Goal: Feedback & Contribution: Submit feedback/report problem

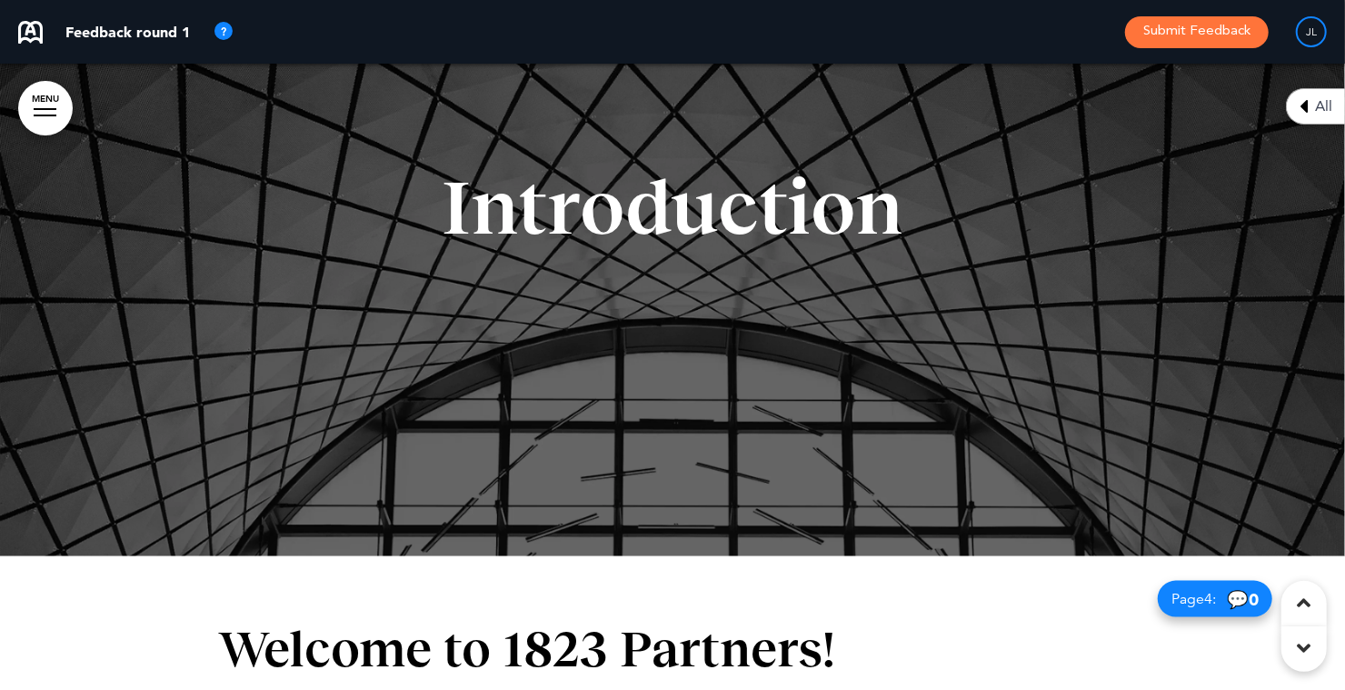
click at [956, 272] on div "Introduction" at bounding box center [672, 229] width 909 height 259
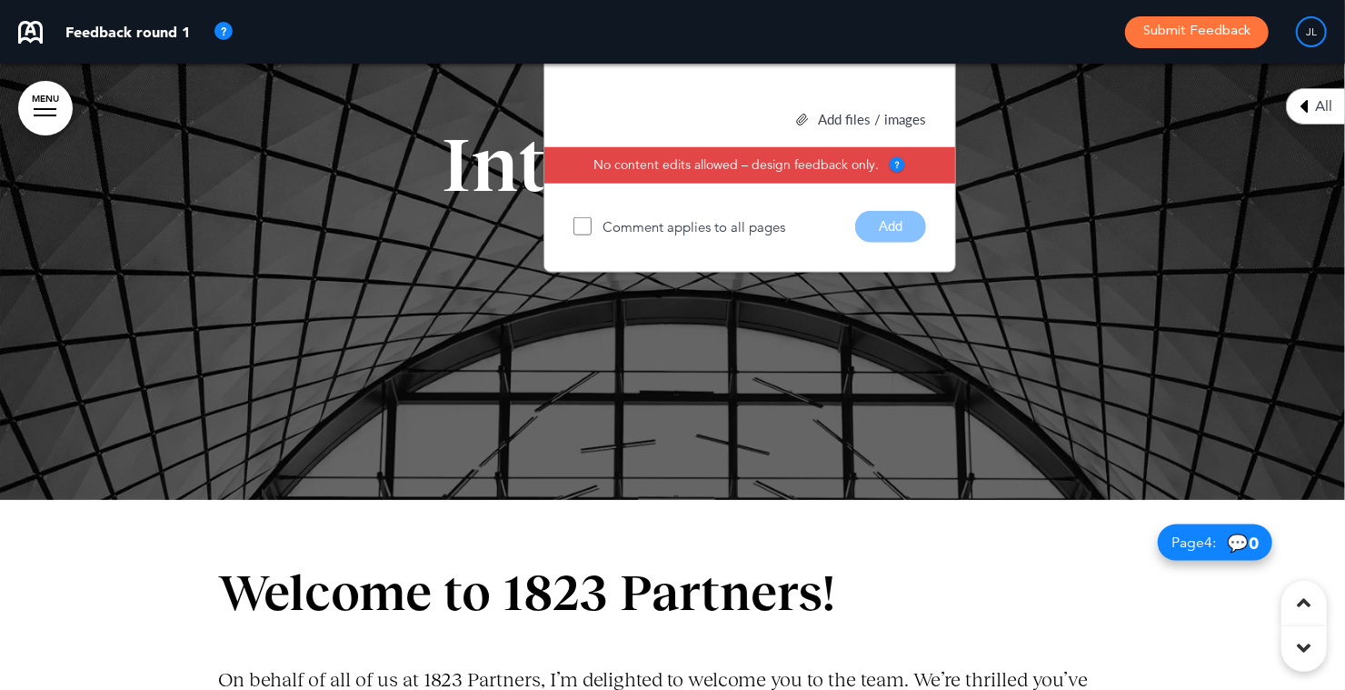
scroll to position [660, 0]
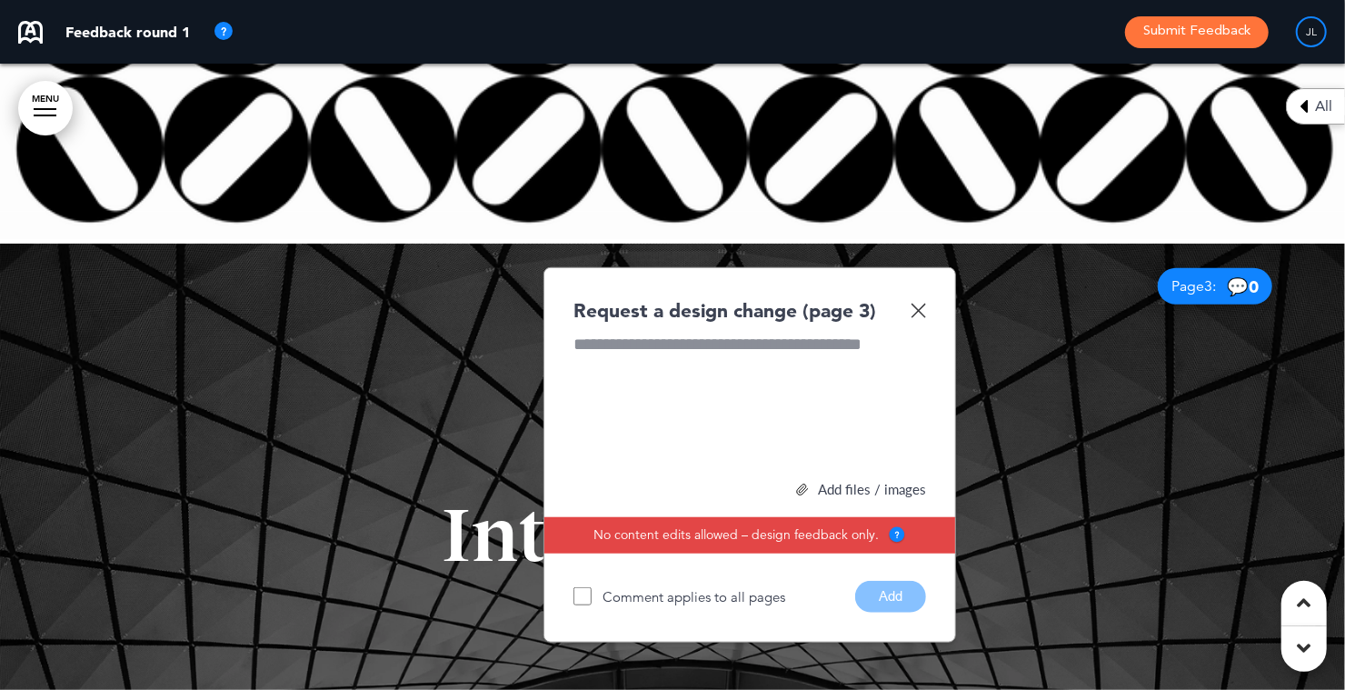
click at [733, 395] on div at bounding box center [749, 401] width 353 height 136
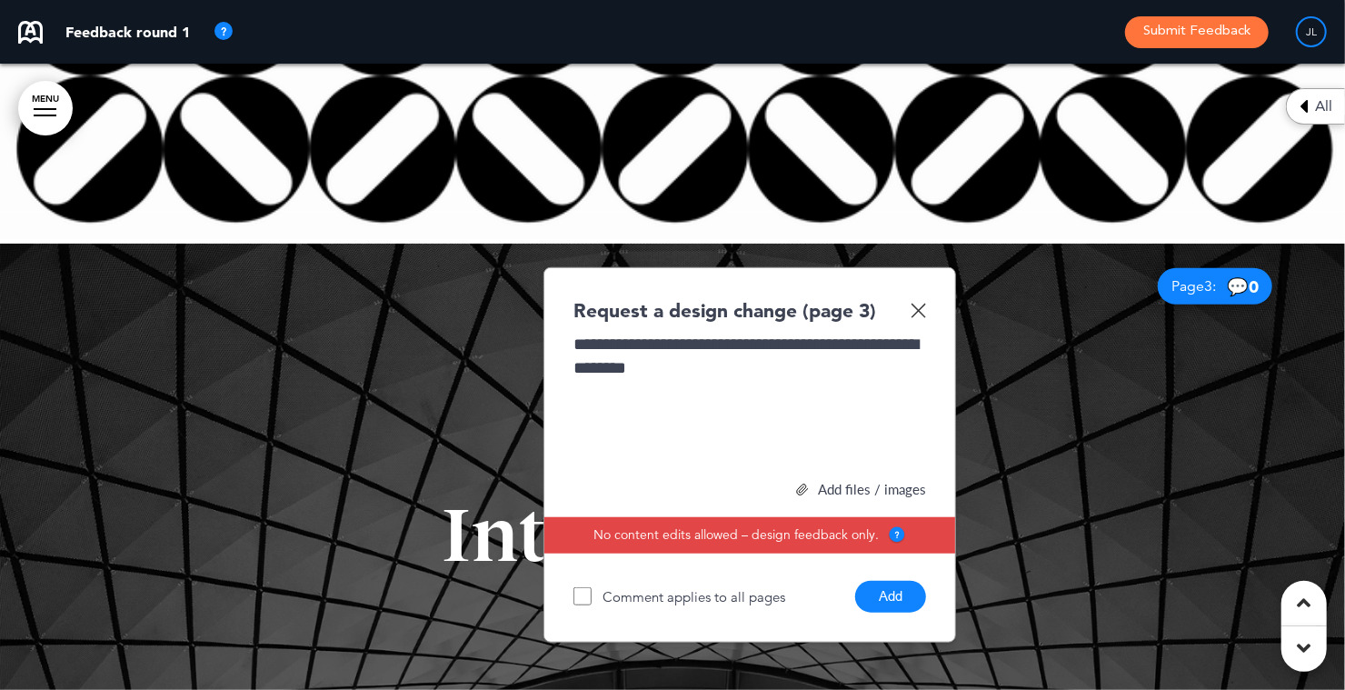
click at [901, 599] on button "Add" at bounding box center [890, 597] width 71 height 32
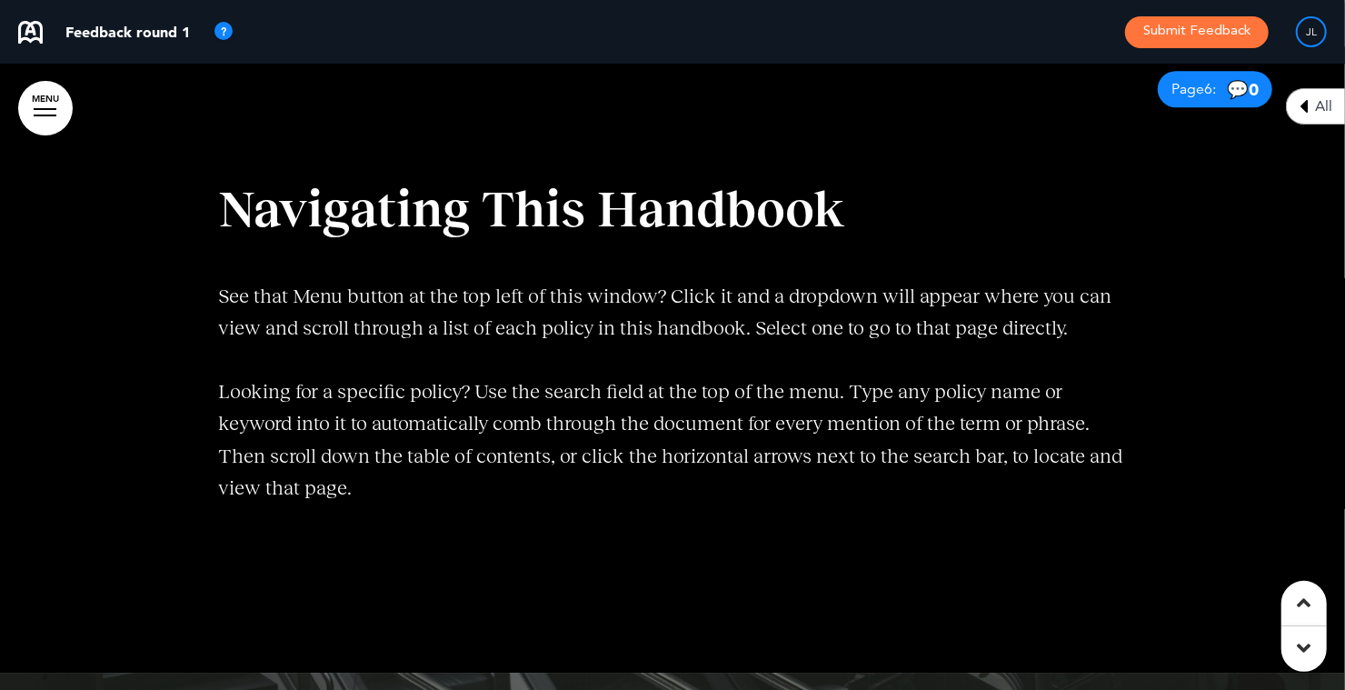
scroll to position [3108, 0]
click at [638, 198] on span "Navigating This Handbook" at bounding box center [531, 208] width 626 height 56
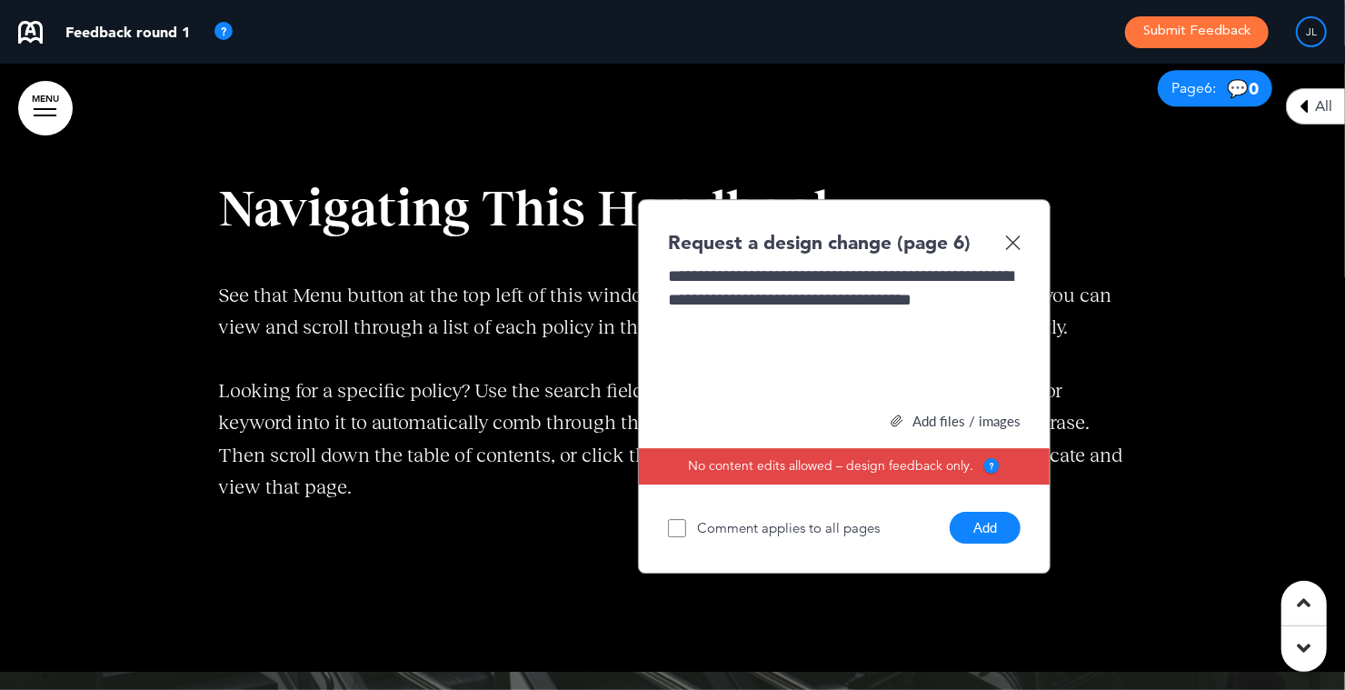
click at [973, 521] on button "Add" at bounding box center [985, 528] width 71 height 32
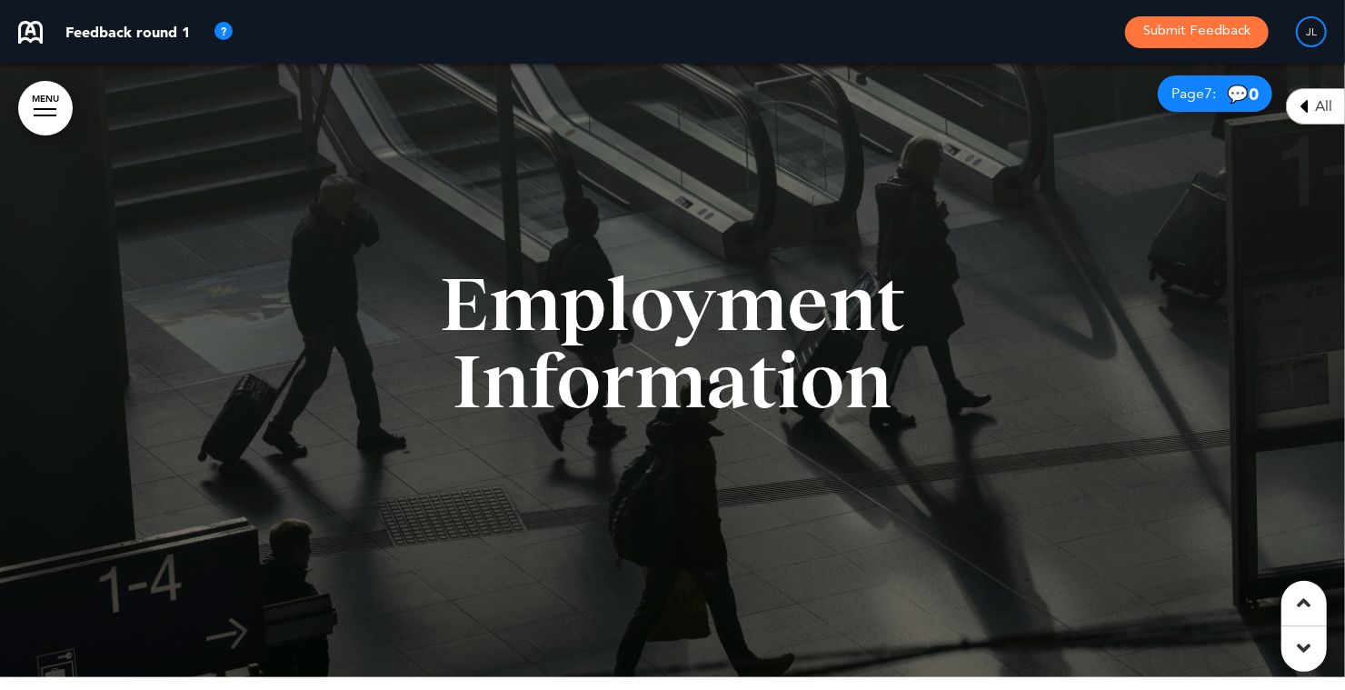
scroll to position [3729, 0]
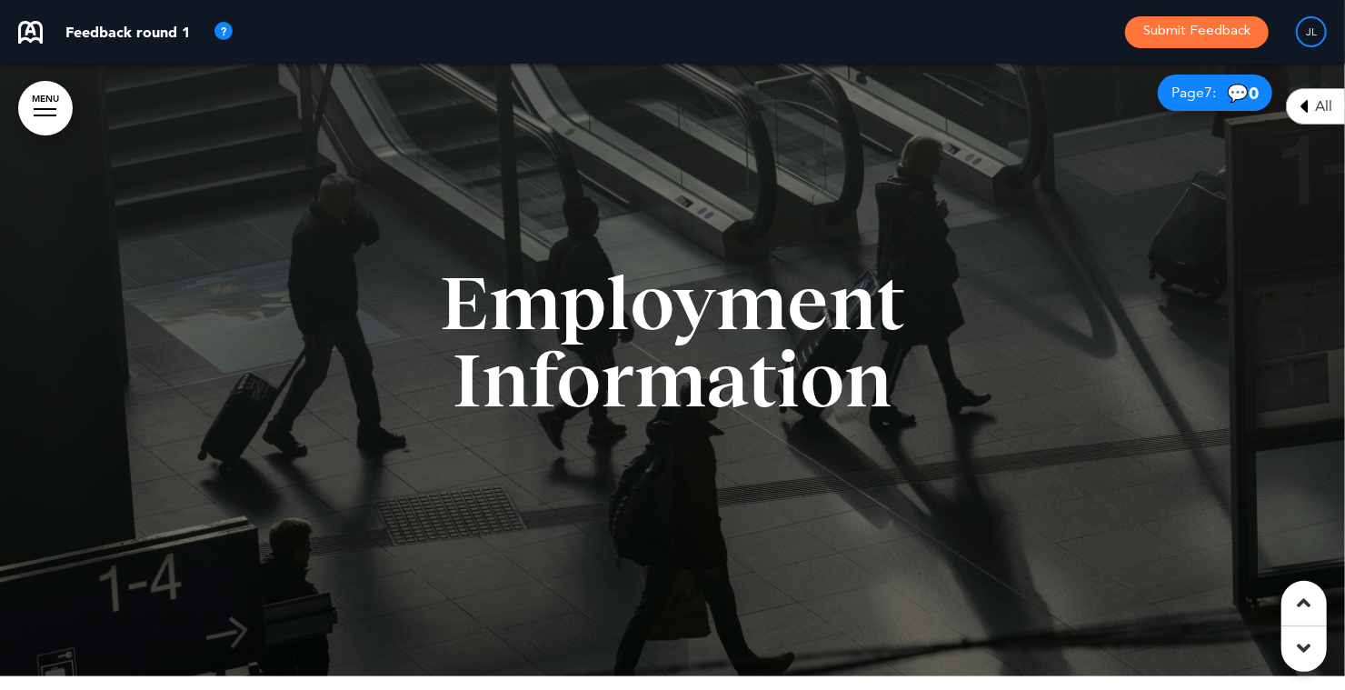
drag, startPoint x: 686, startPoint y: 365, endPoint x: 541, endPoint y: 358, distance: 145.6
click at [541, 358] on span "Employment Information" at bounding box center [672, 341] width 465 height 164
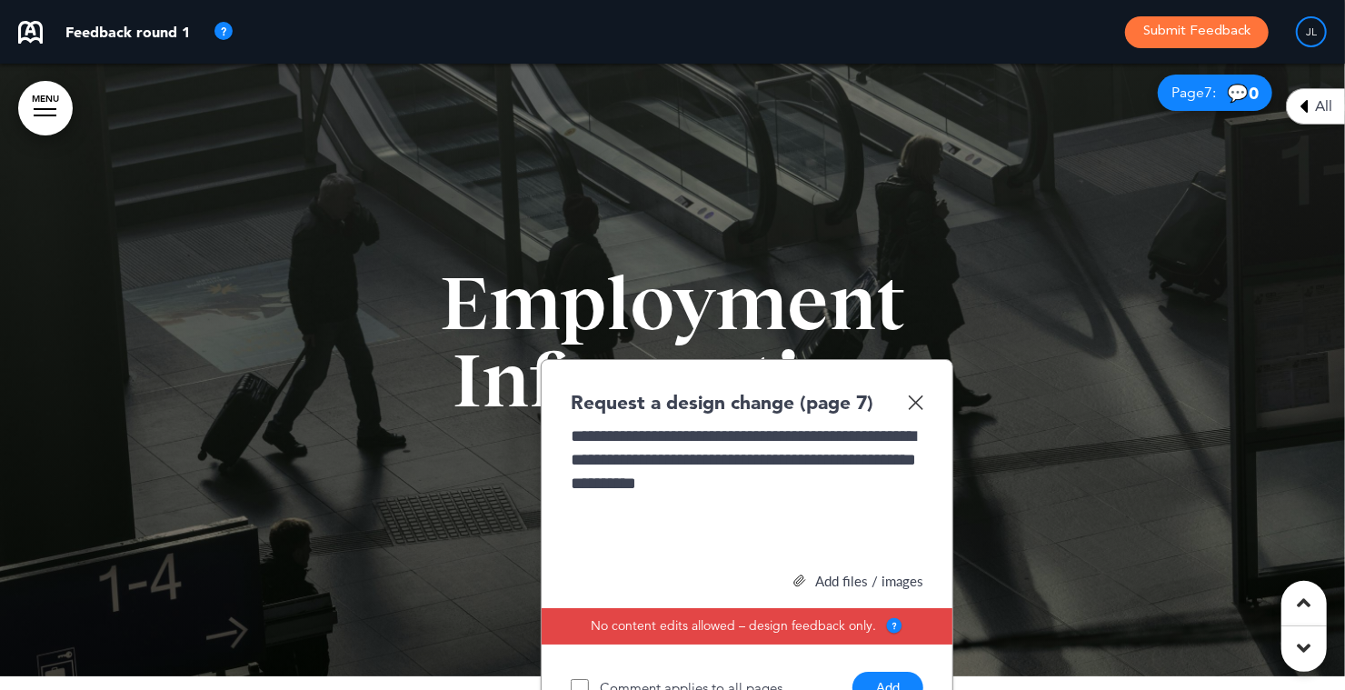
click at [881, 675] on button "Add" at bounding box center [887, 688] width 71 height 32
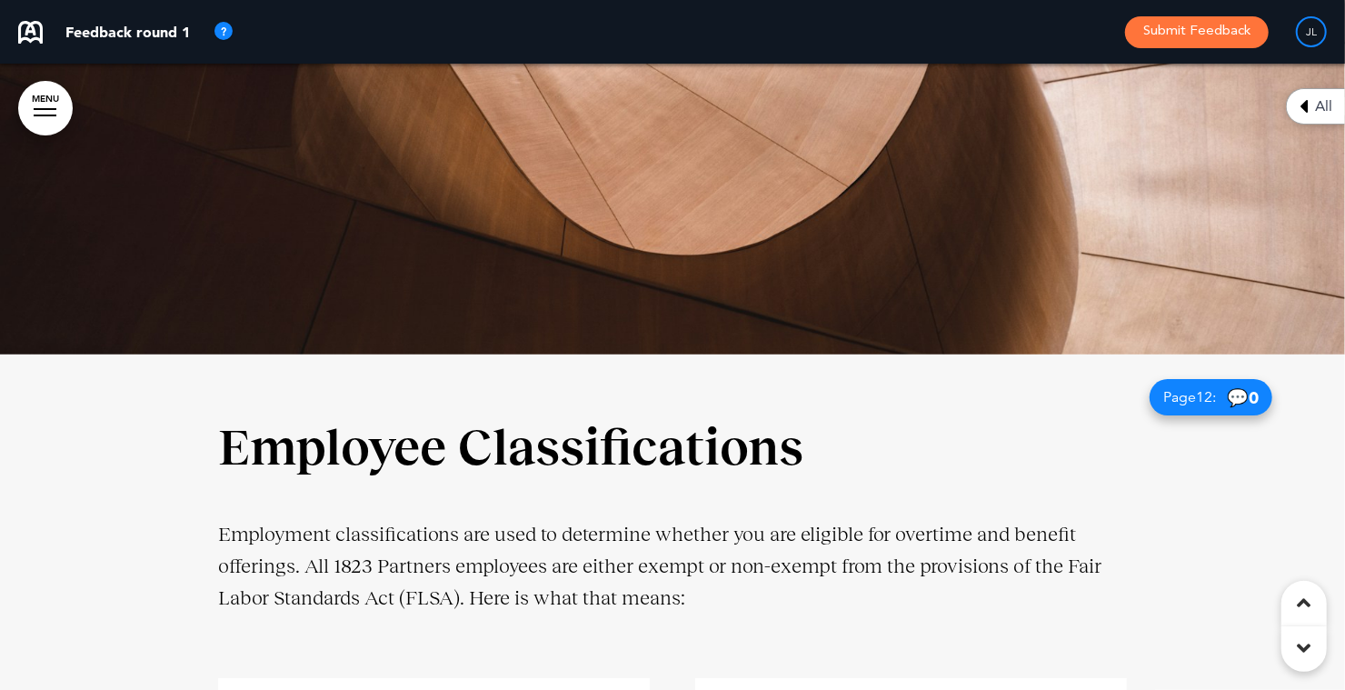
scroll to position [7153, 0]
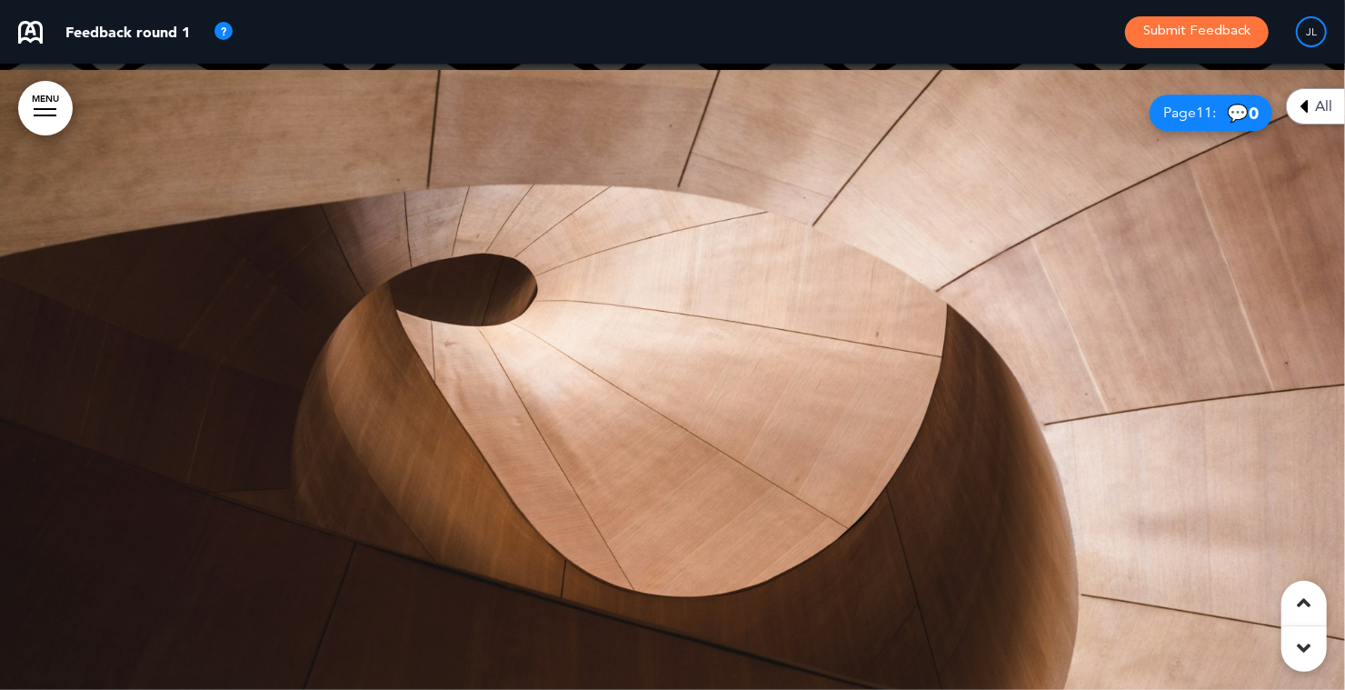
click at [441, 373] on div at bounding box center [672, 383] width 1345 height 626
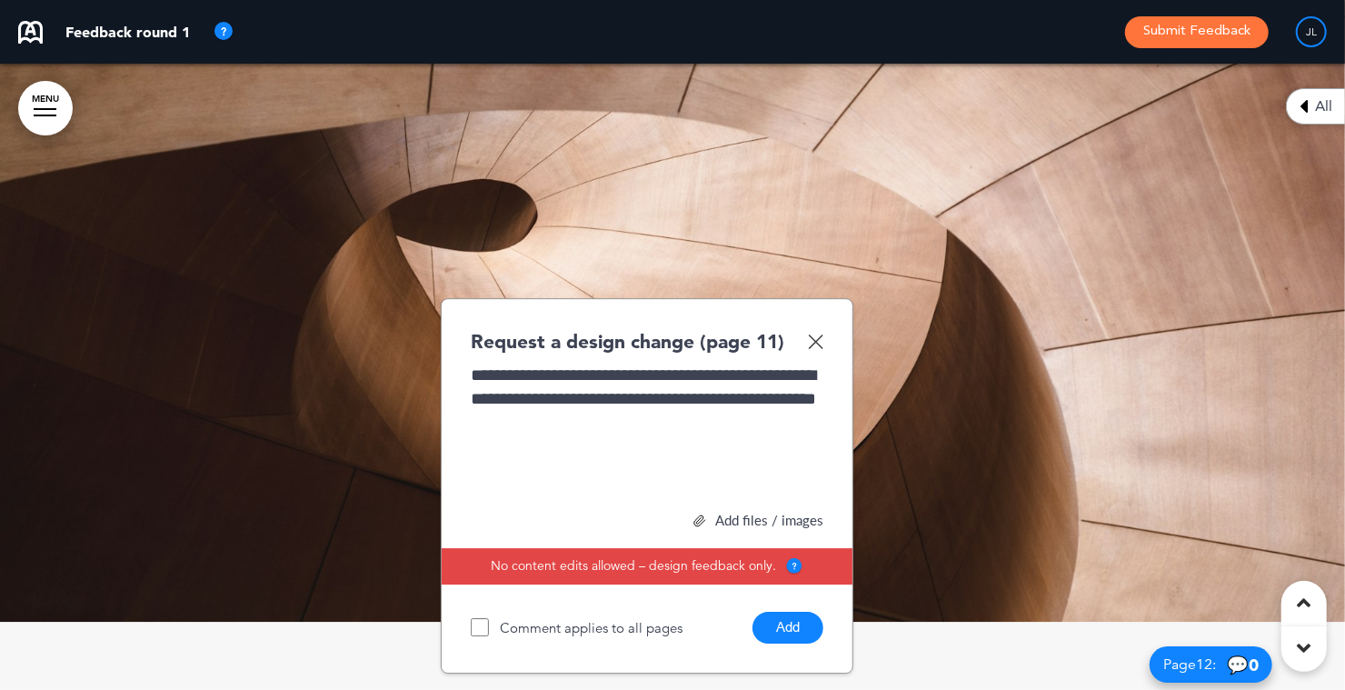
scroll to position [7229, 0]
click at [784, 629] on button "Add" at bounding box center [787, 627] width 71 height 32
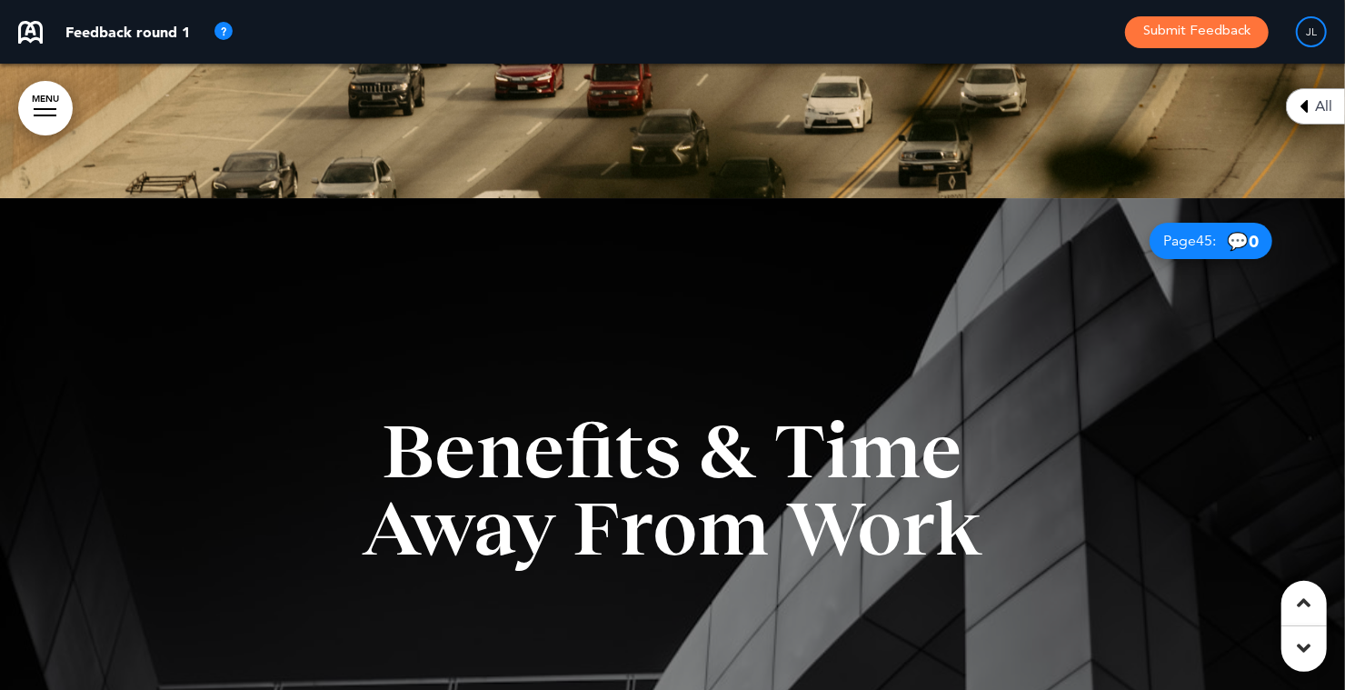
scroll to position [32351, 0]
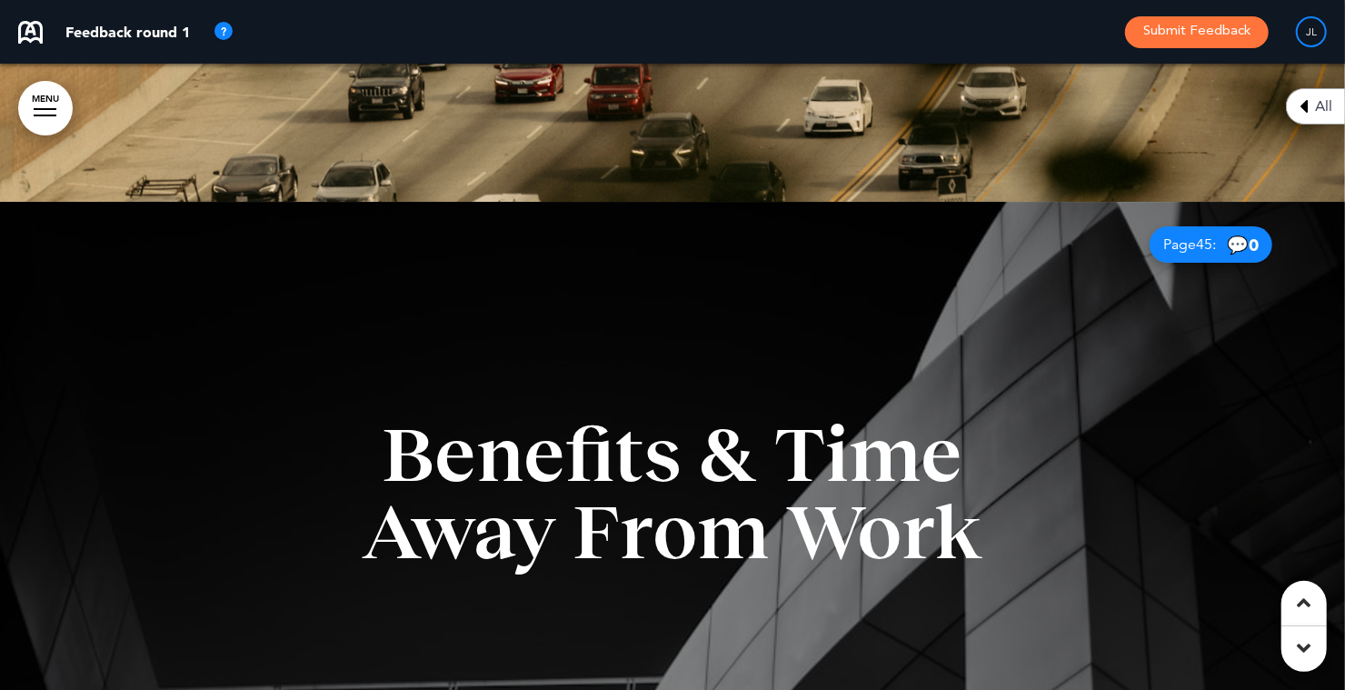
click at [575, 453] on span "Benefits & Time Away From Work" at bounding box center [673, 493] width 621 height 164
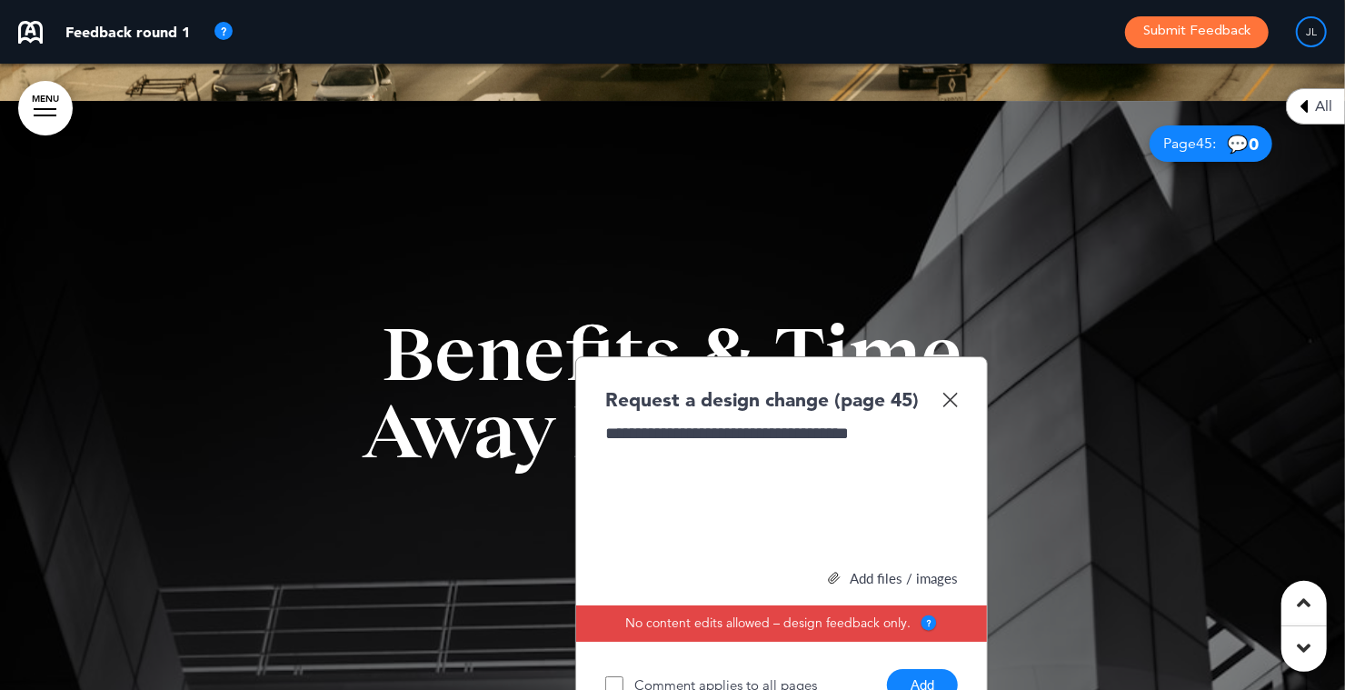
scroll to position [32465, 0]
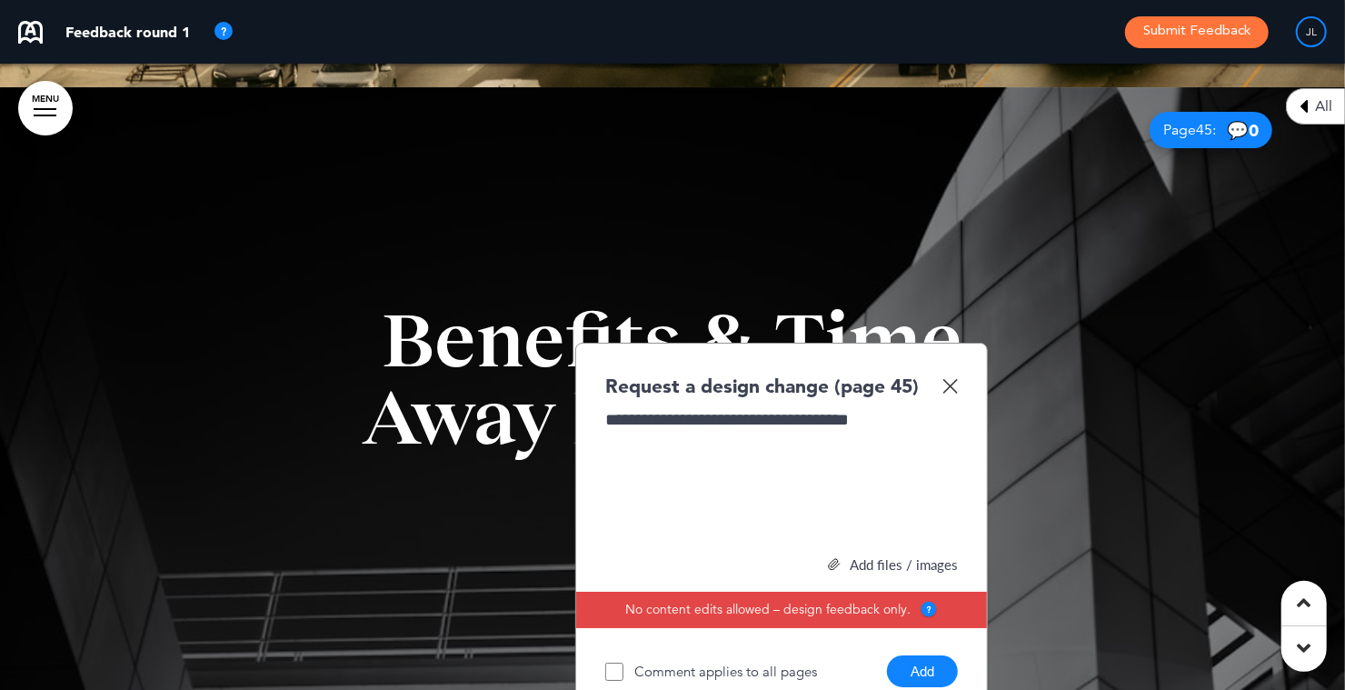
click at [931, 662] on button "Add" at bounding box center [922, 671] width 71 height 32
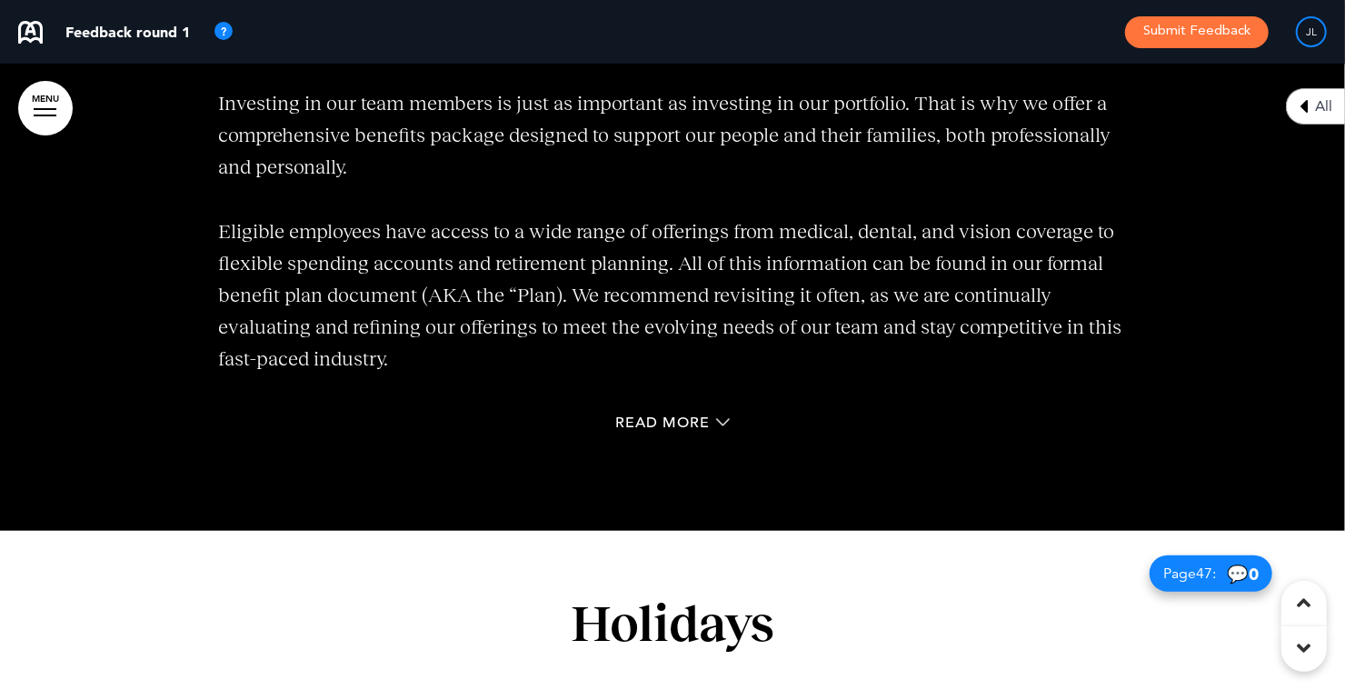
click at [841, 250] on span "Eligible employees have access to a wide range of offerings from medical, denta…" at bounding box center [669, 295] width 903 height 151
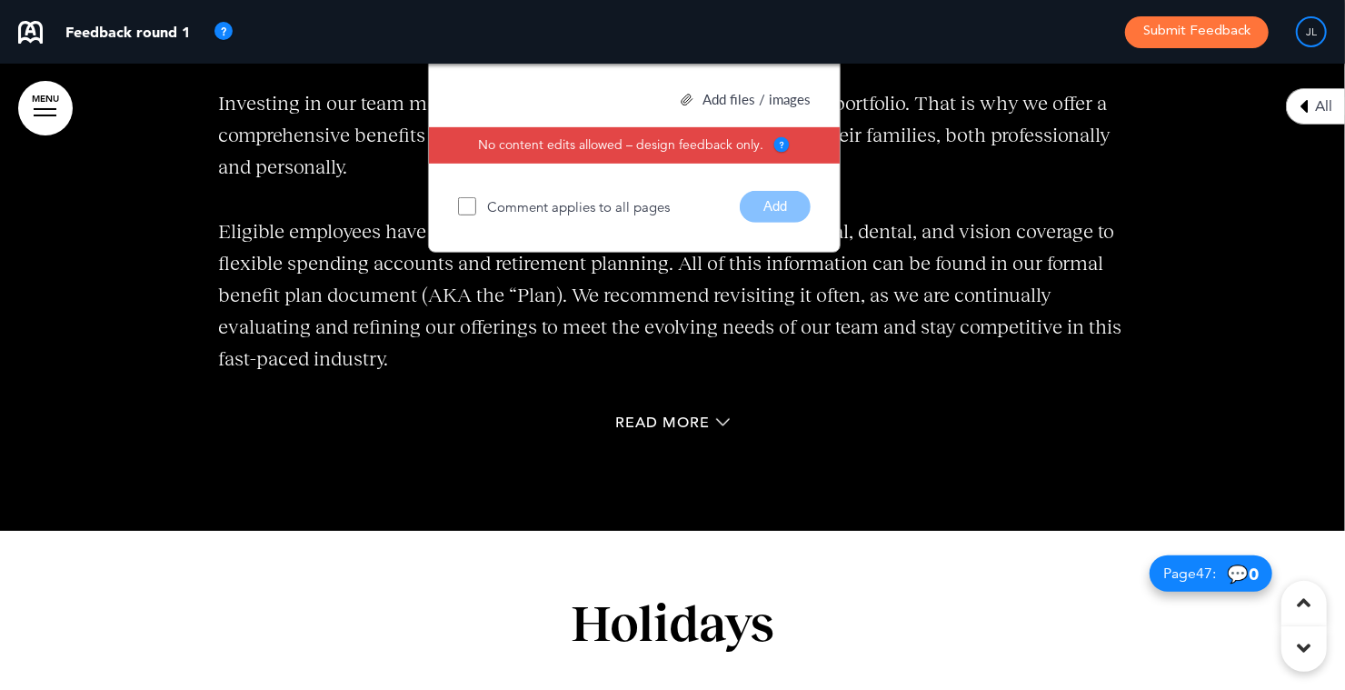
scroll to position [32882, 0]
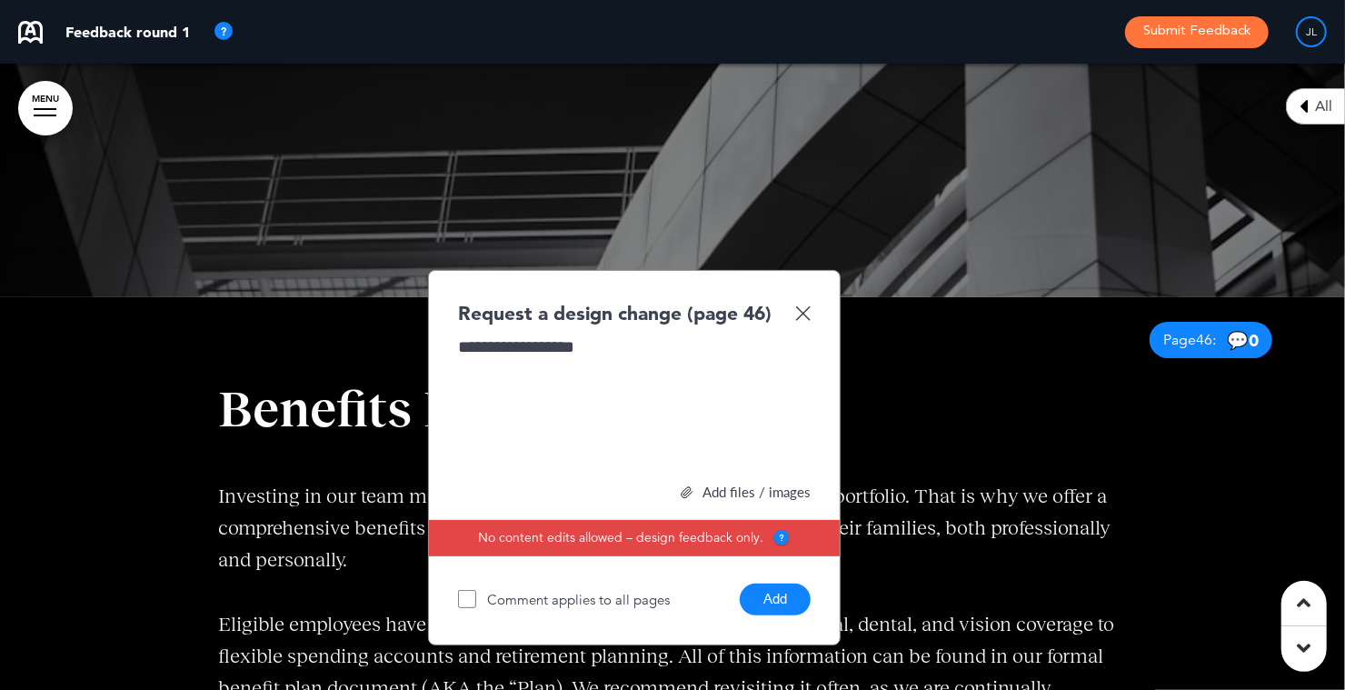
click at [778, 592] on button "Add" at bounding box center [775, 599] width 71 height 32
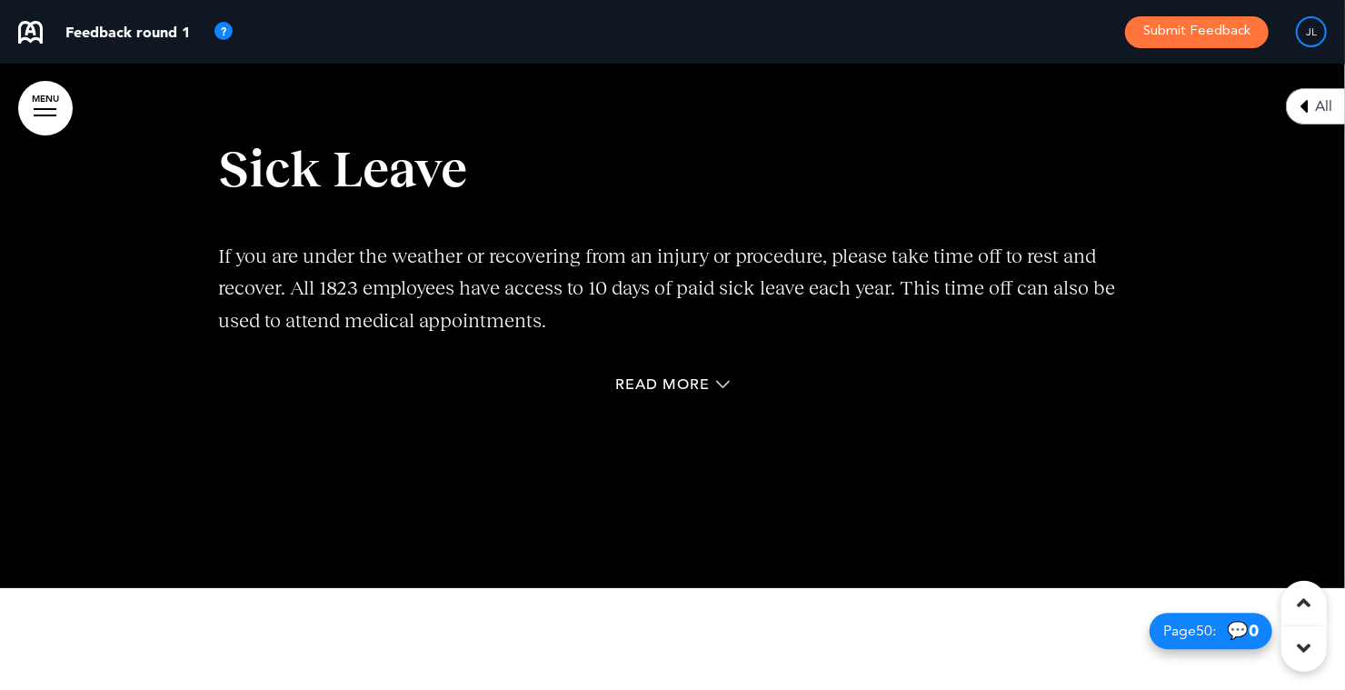
scroll to position [35722, 0]
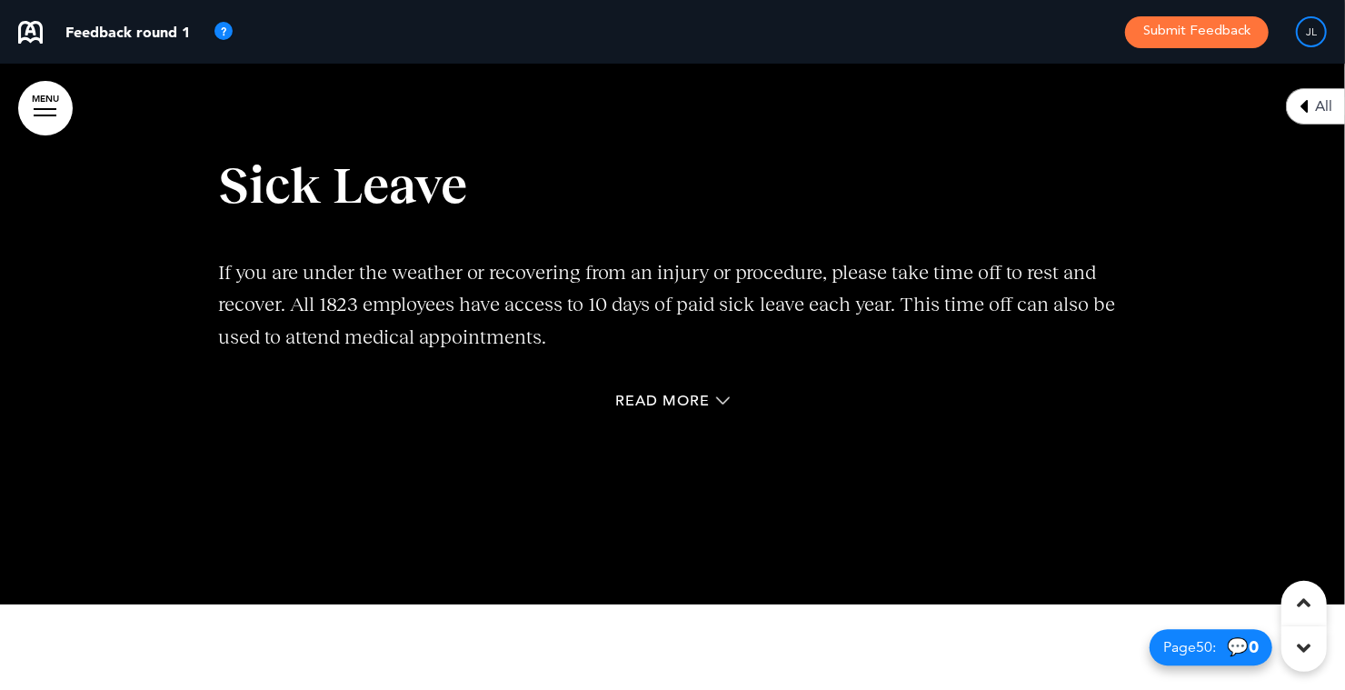
click at [787, 347] on span "If you are under the weather or recovering from an injury or procedure, please …" at bounding box center [666, 304] width 897 height 86
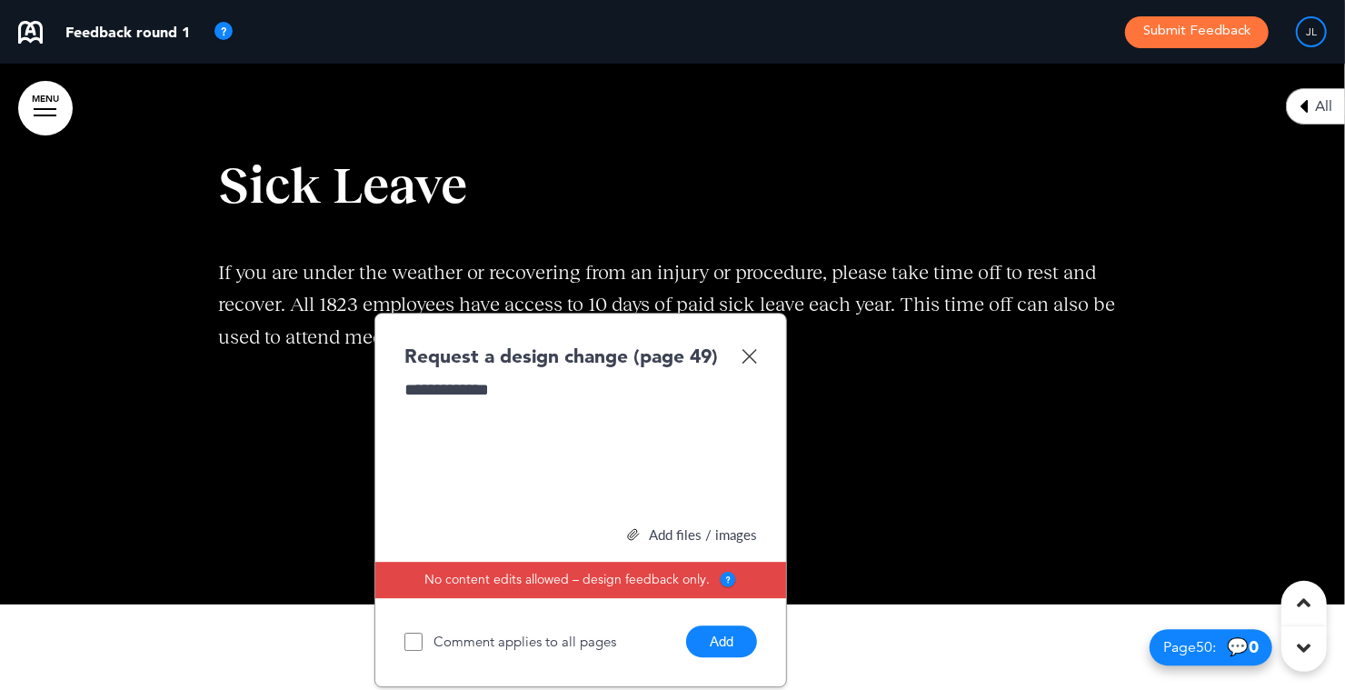
click at [731, 657] on button "Add" at bounding box center [721, 641] width 71 height 32
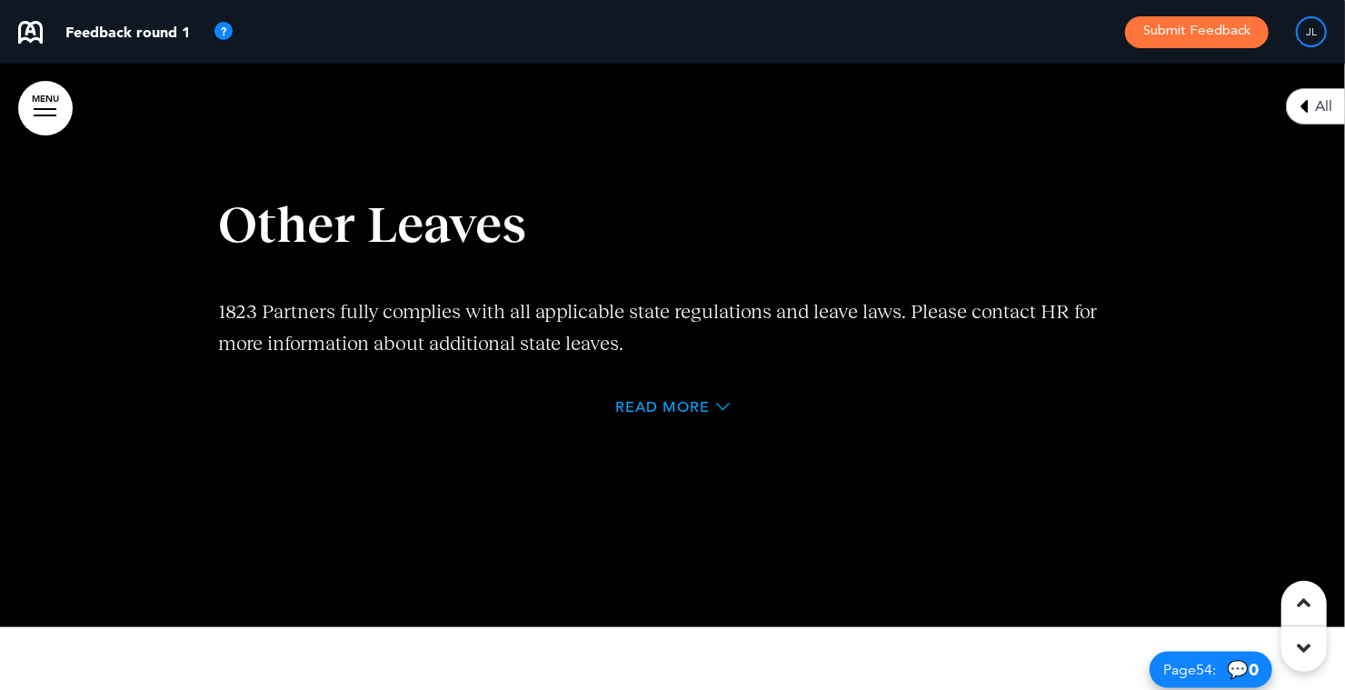
scroll to position [38213, 0]
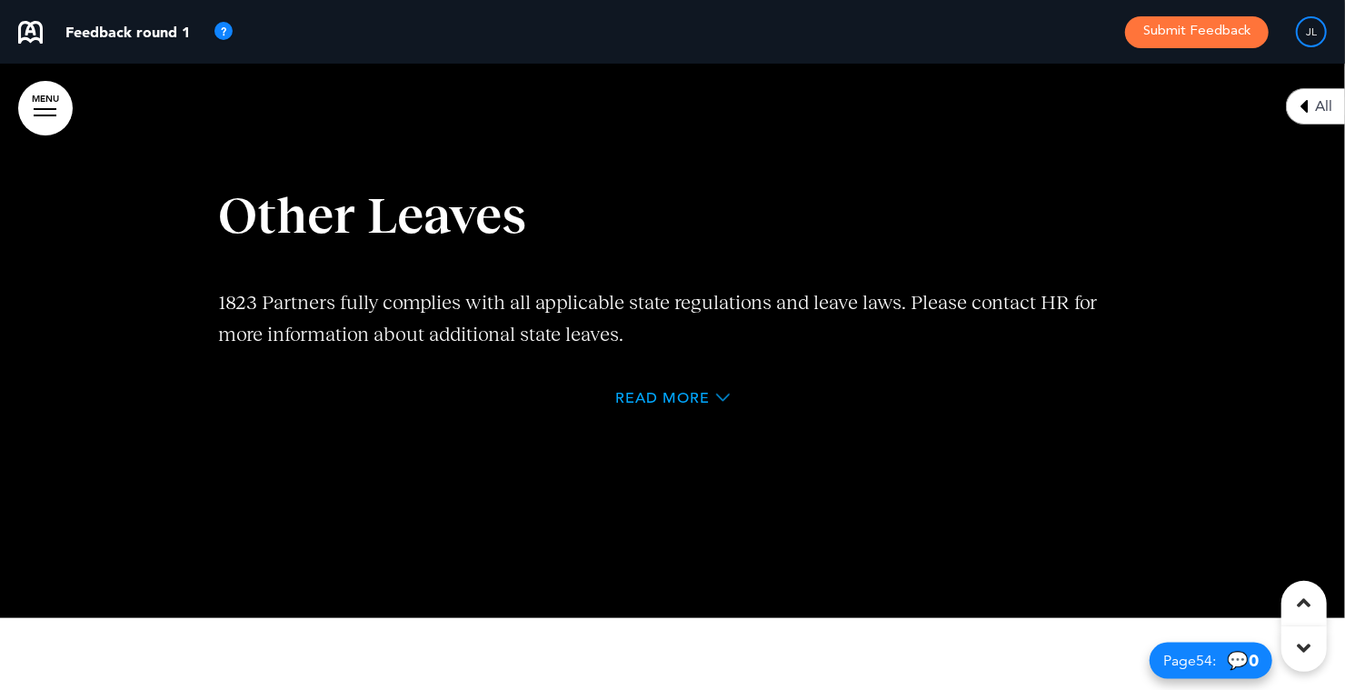
click at [648, 405] on span "Read More" at bounding box center [662, 398] width 95 height 15
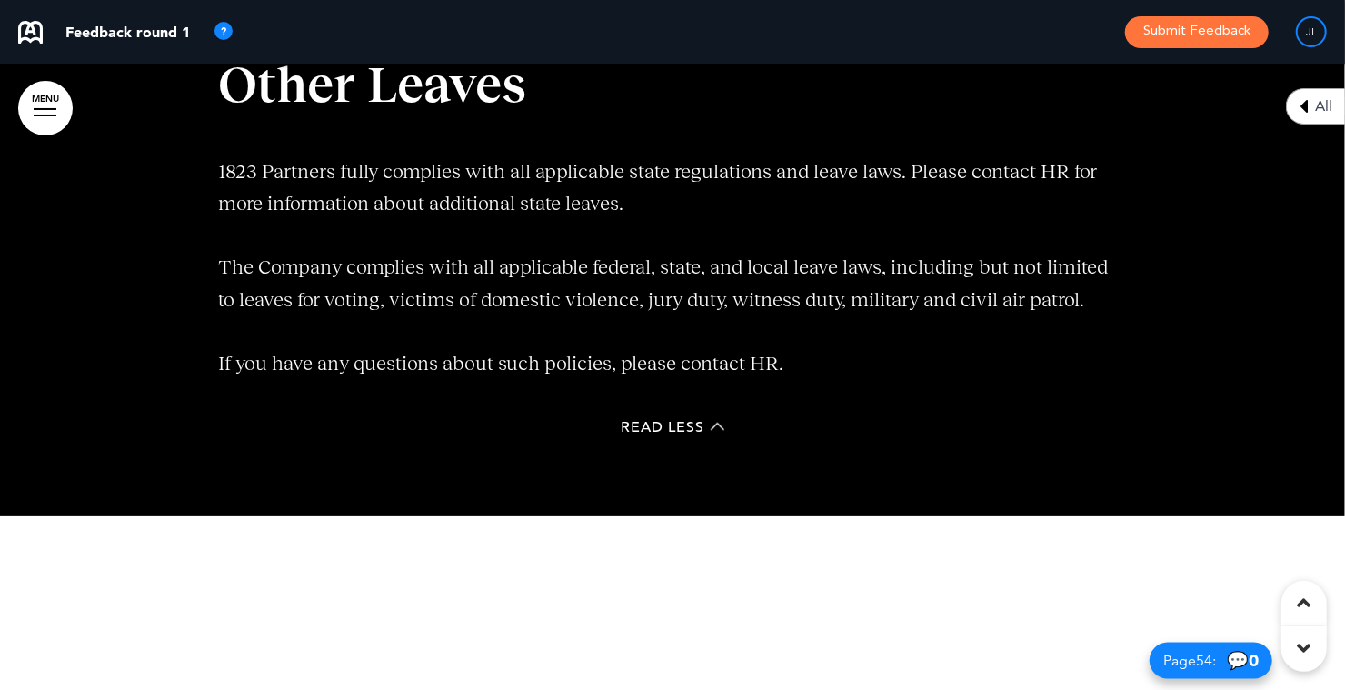
click at [709, 314] on p "The Company complies with all applicable federal, state, and local leave laws, …" at bounding box center [672, 283] width 909 height 64
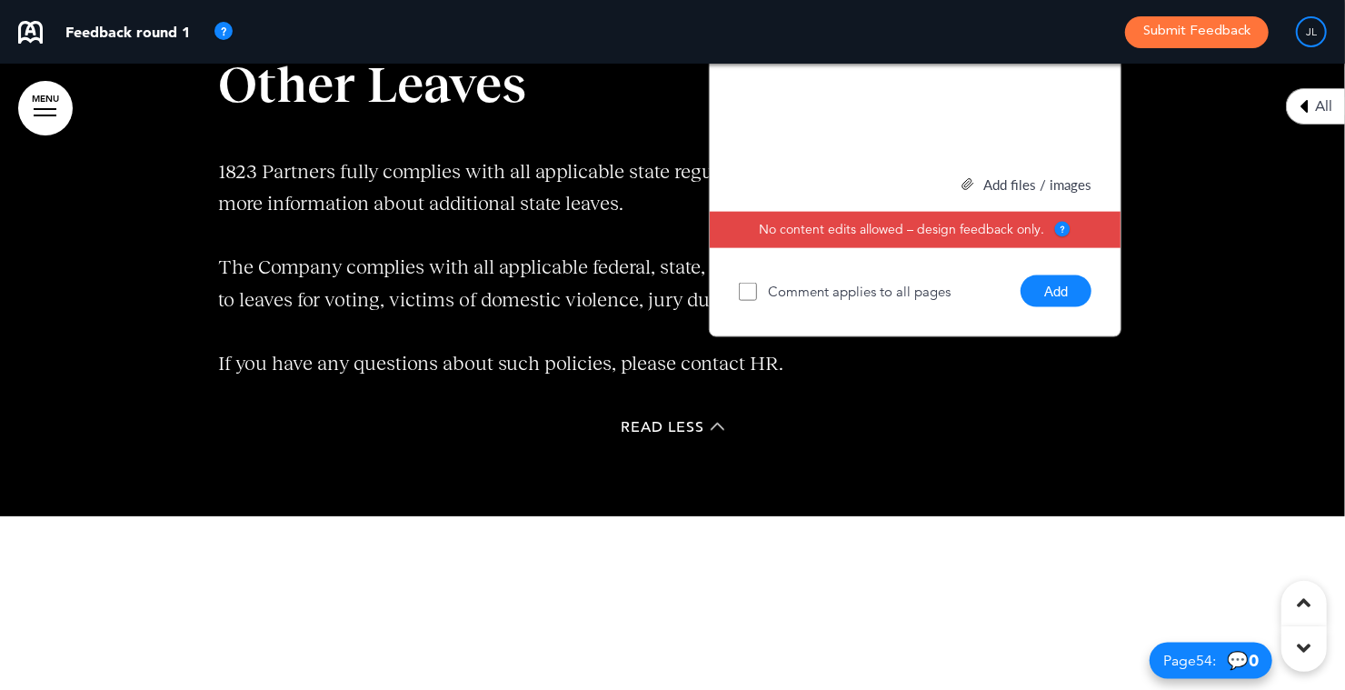
click at [1056, 307] on button "Add" at bounding box center [1055, 291] width 71 height 32
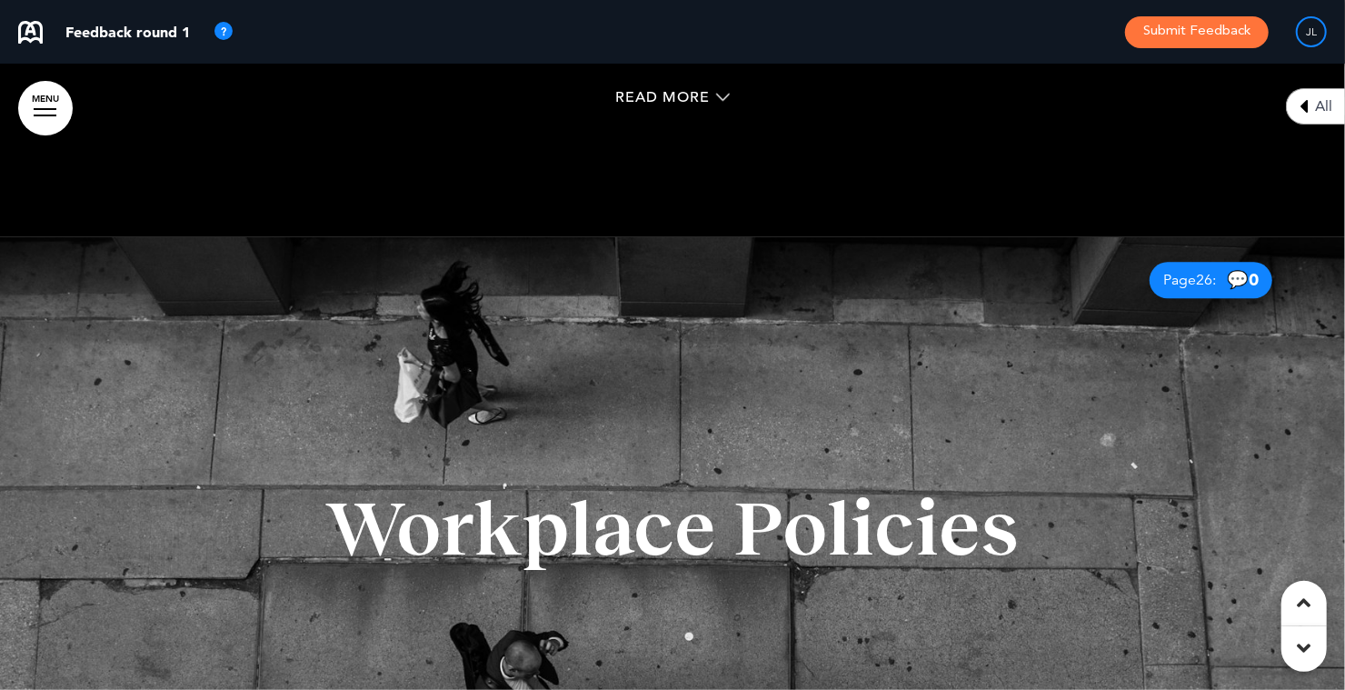
scroll to position [19224, 0]
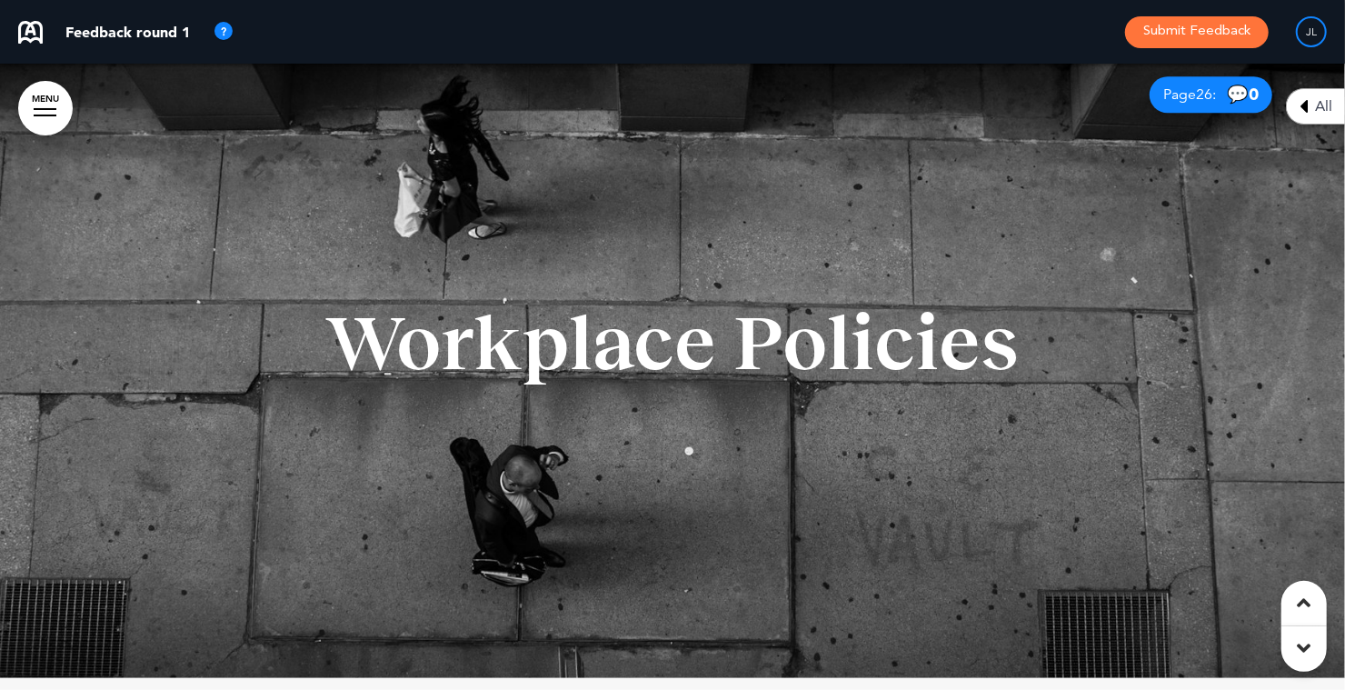
click at [652, 248] on div "Workplace Policies" at bounding box center [672, 364] width 909 height 259
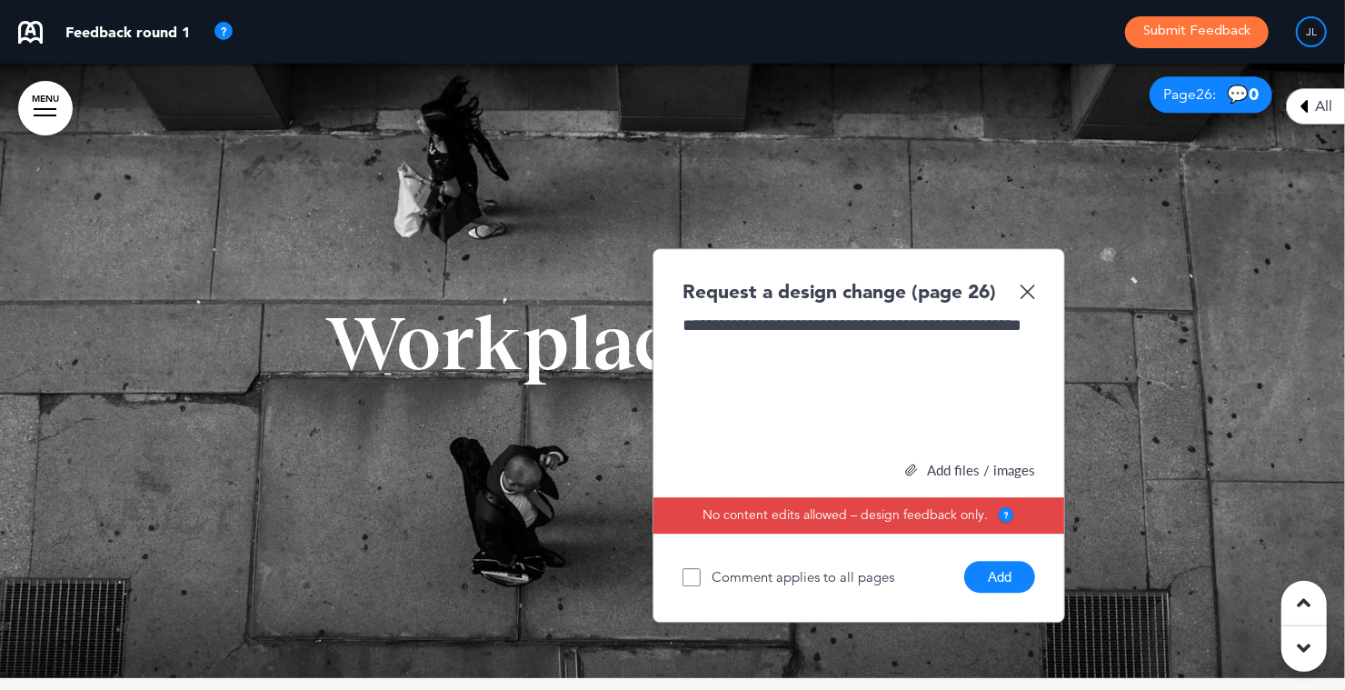
click at [1008, 573] on button "Add" at bounding box center [999, 577] width 71 height 32
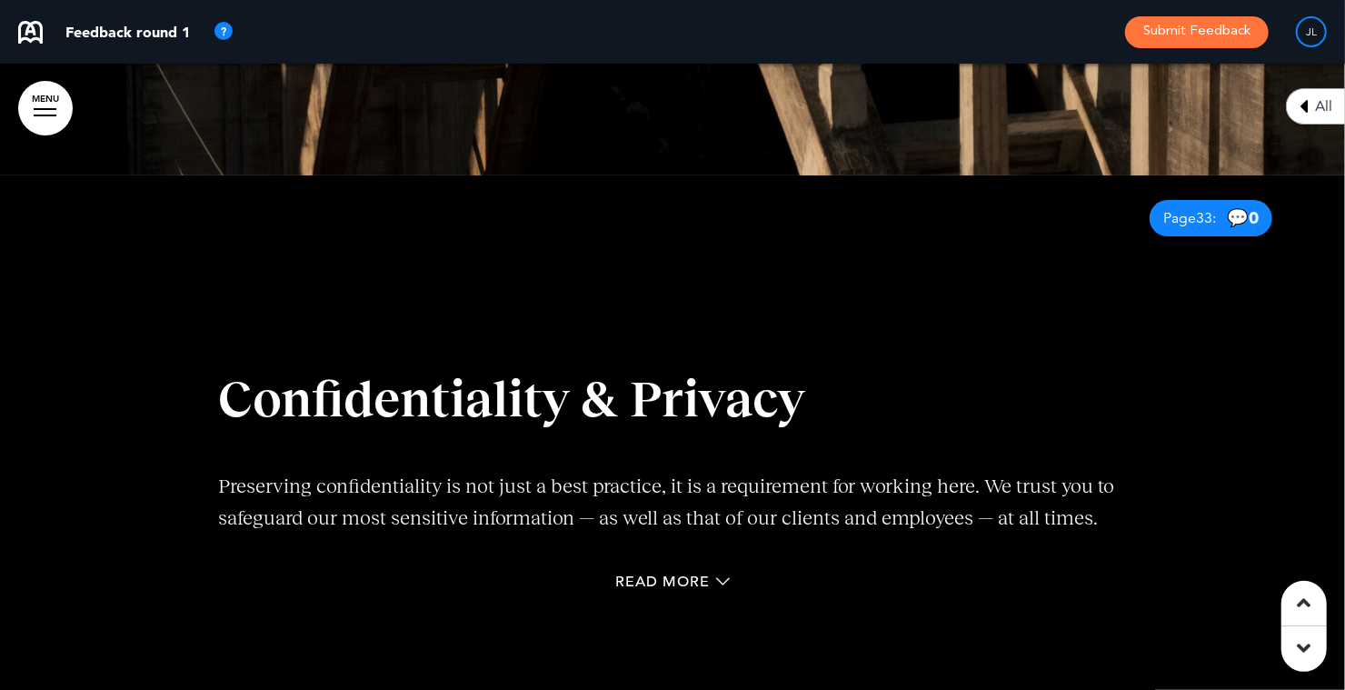
scroll to position [24001, 0]
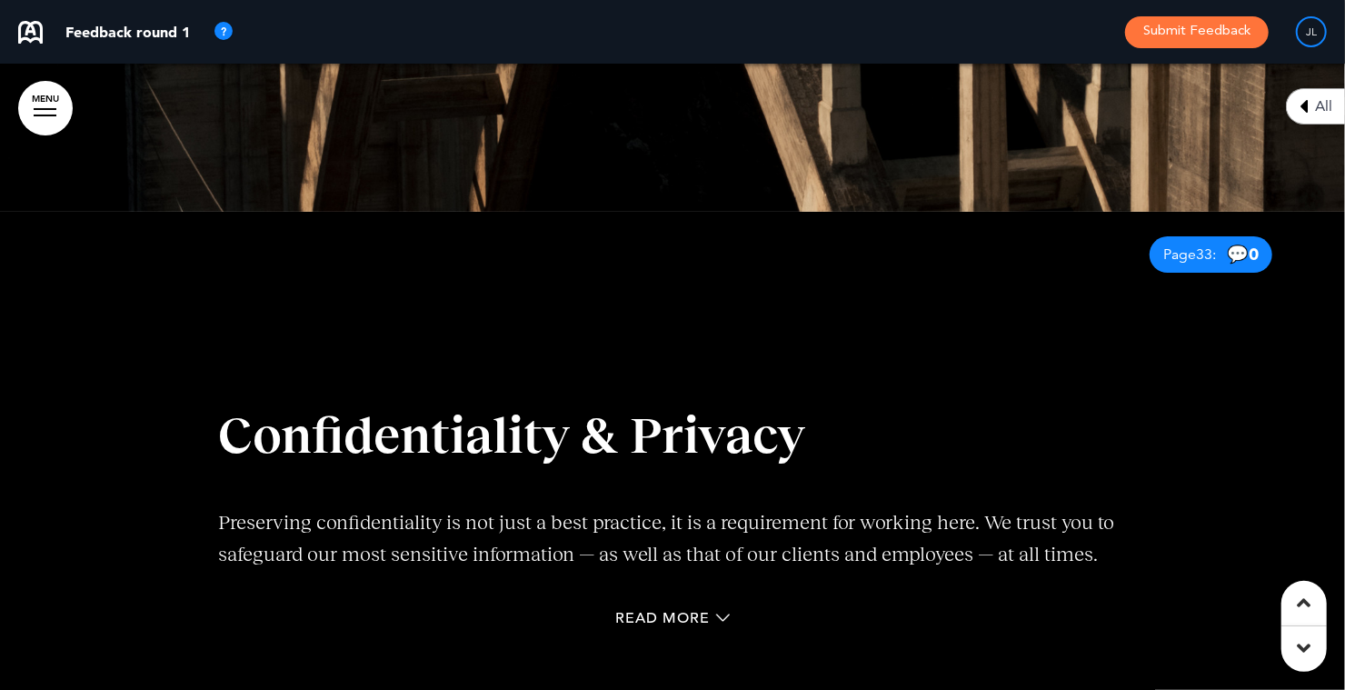
click at [907, 403] on div "Confidentiality & Privacy Preserving confidentiality is not just a best practic…" at bounding box center [672, 525] width 909 height 364
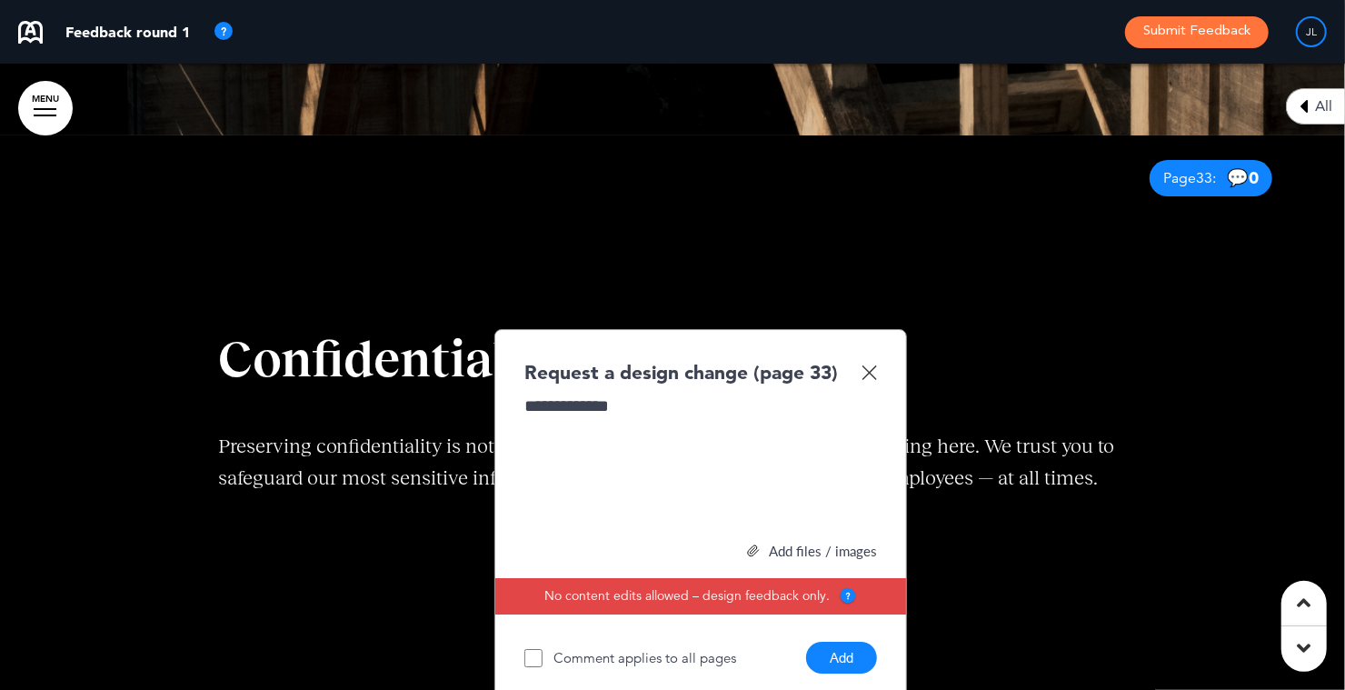
scroll to position [24088, 0]
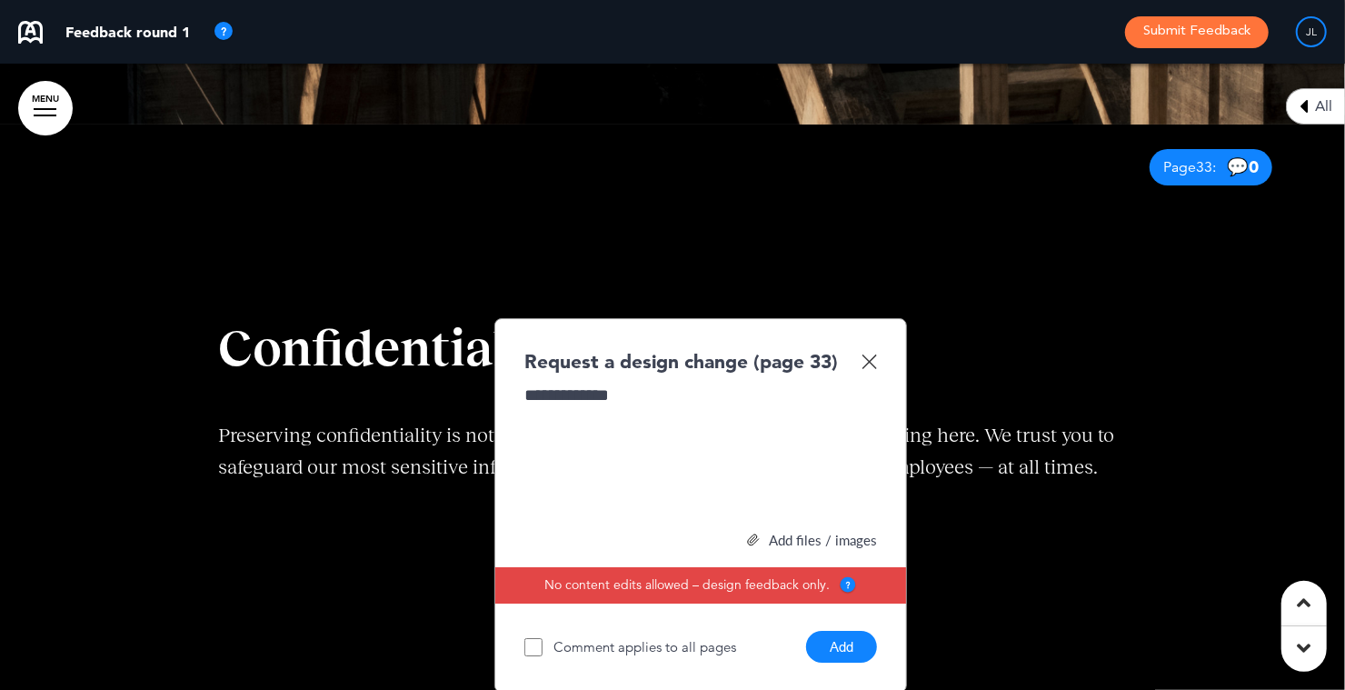
click at [861, 645] on button "Add" at bounding box center [841, 647] width 71 height 32
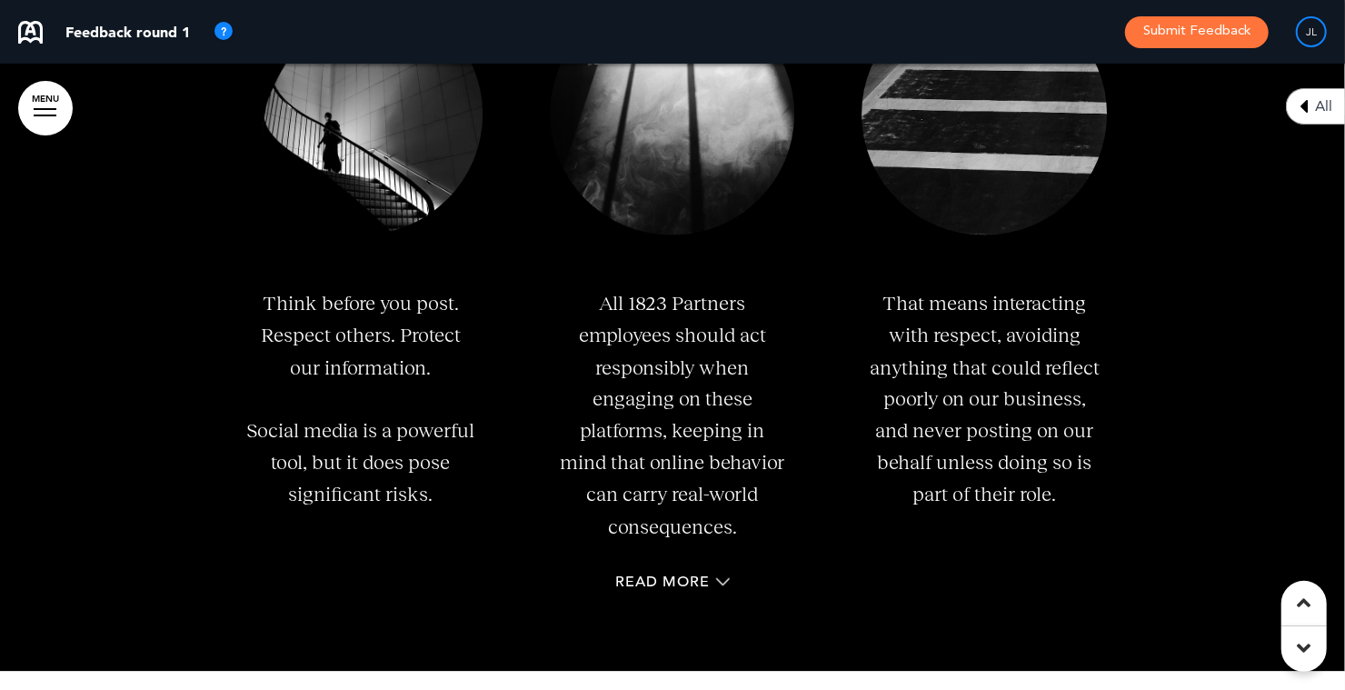
scroll to position [25664, 0]
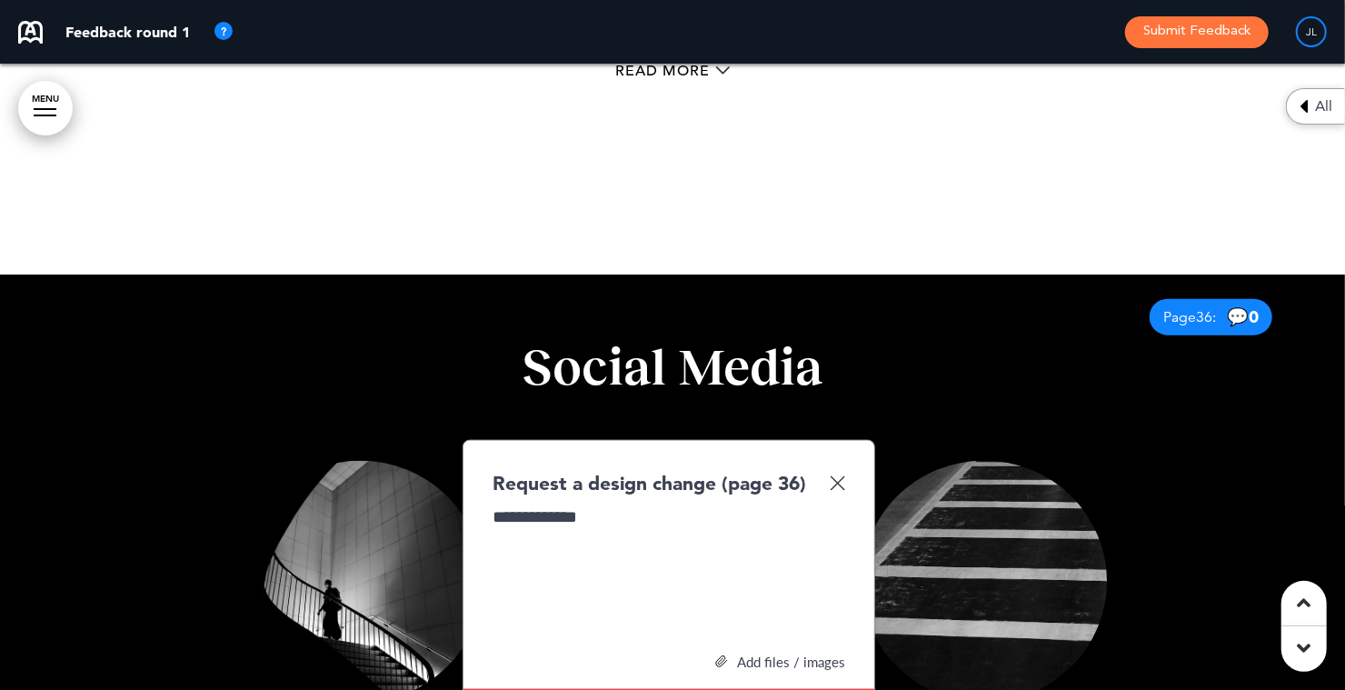
scroll to position [25937, 0]
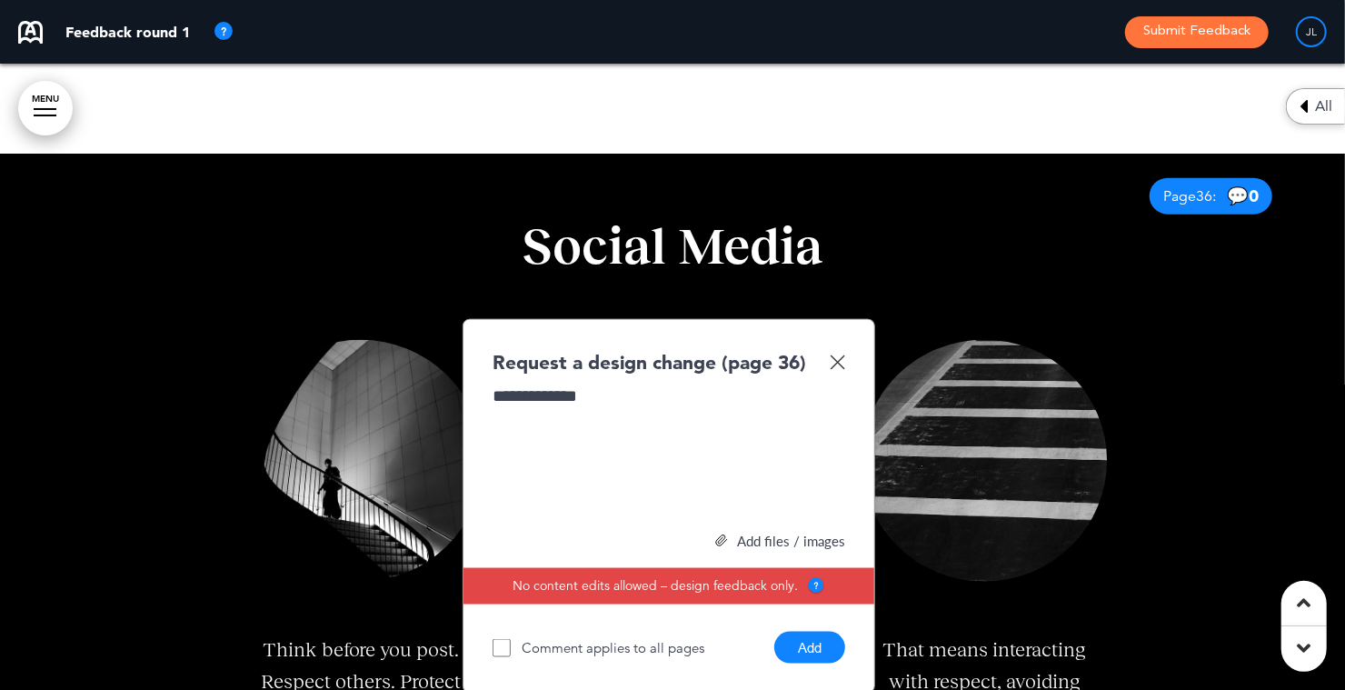
click at [804, 640] on button "Add" at bounding box center [809, 648] width 71 height 32
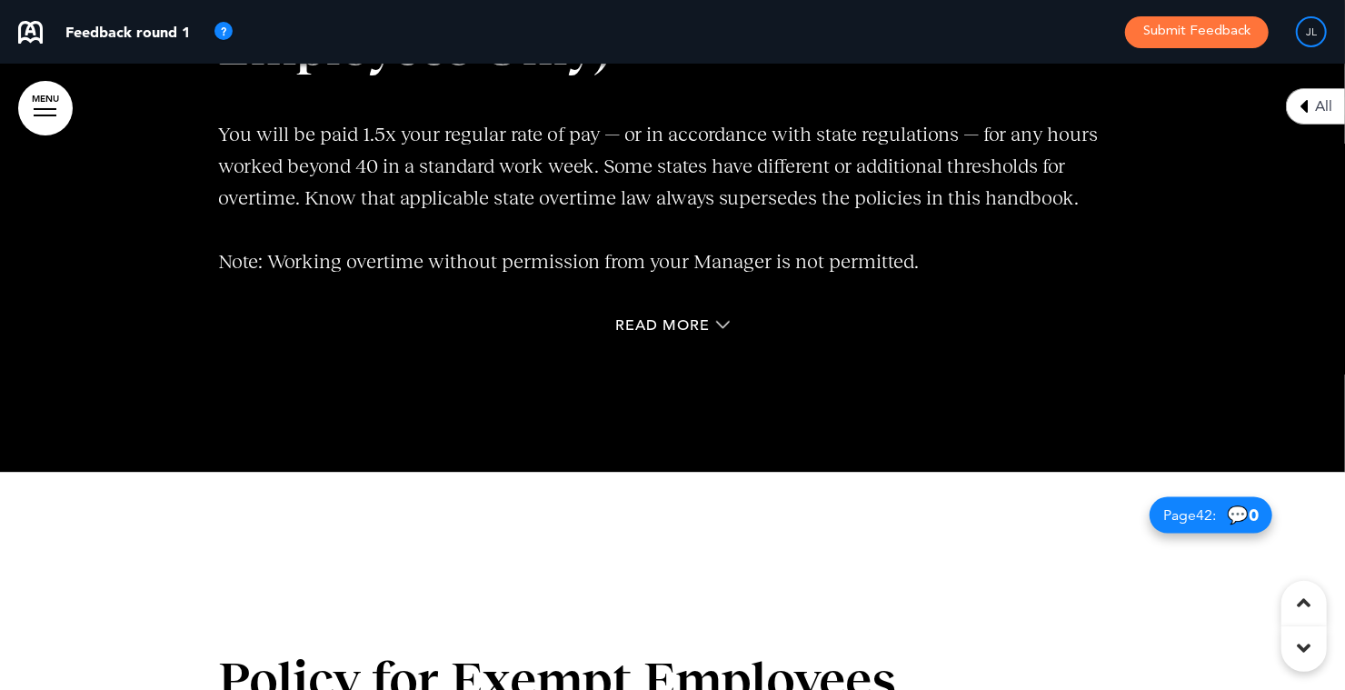
click at [792, 194] on span "You will be paid 1.5x your regular rate of pay — or in accordance with state re…" at bounding box center [658, 166] width 880 height 86
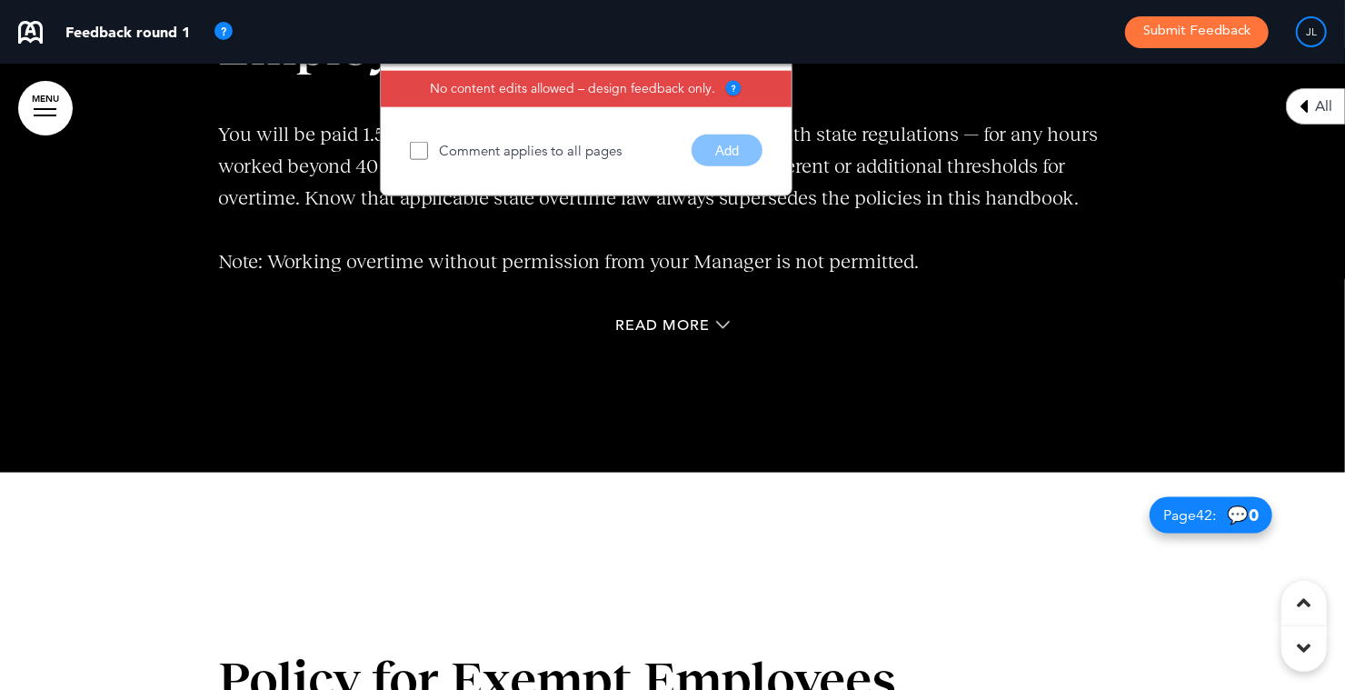
scroll to position [29555, 0]
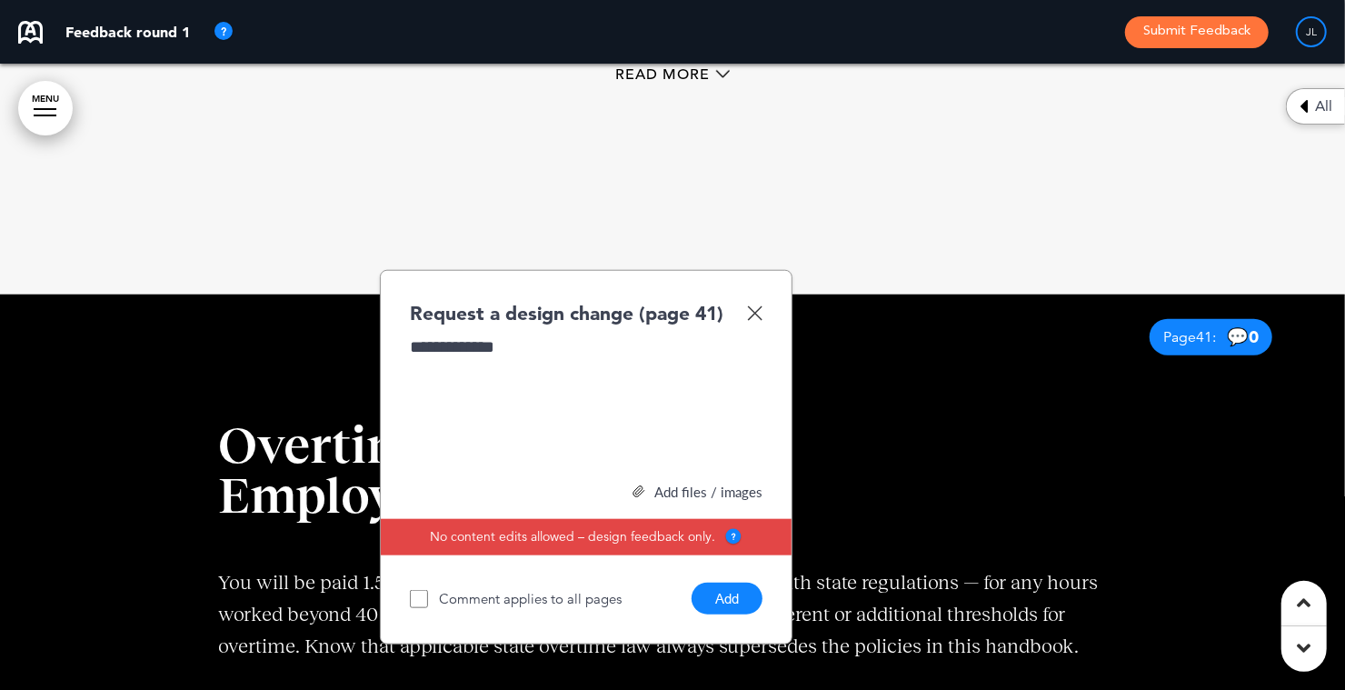
click at [738, 592] on button "Add" at bounding box center [727, 598] width 71 height 32
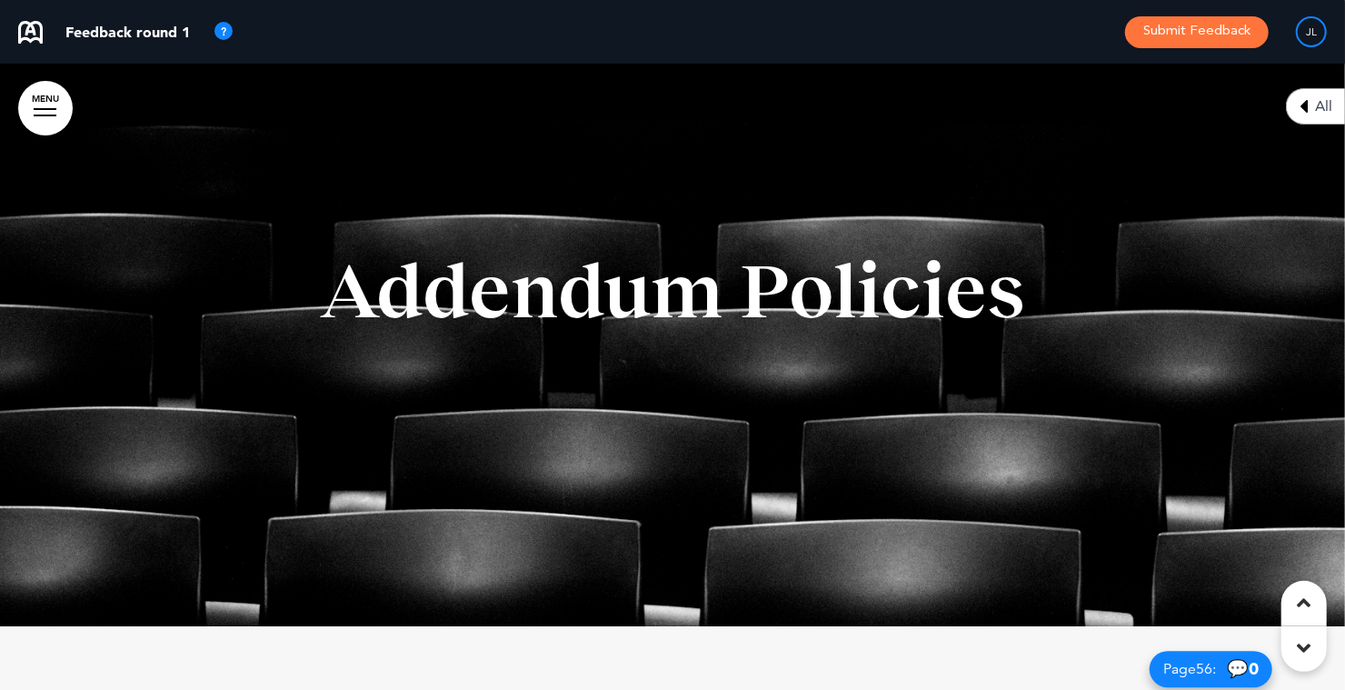
scroll to position [39458, 0]
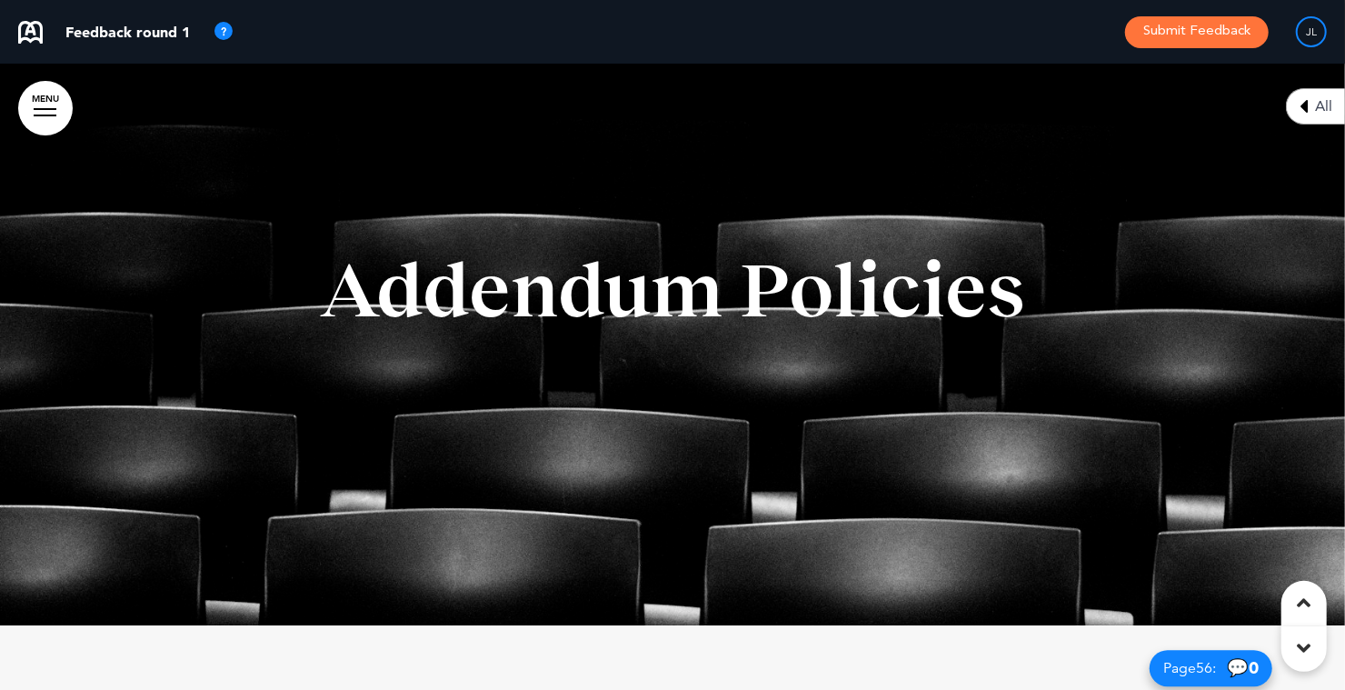
click at [662, 333] on span "Addendum Policies" at bounding box center [672, 289] width 705 height 86
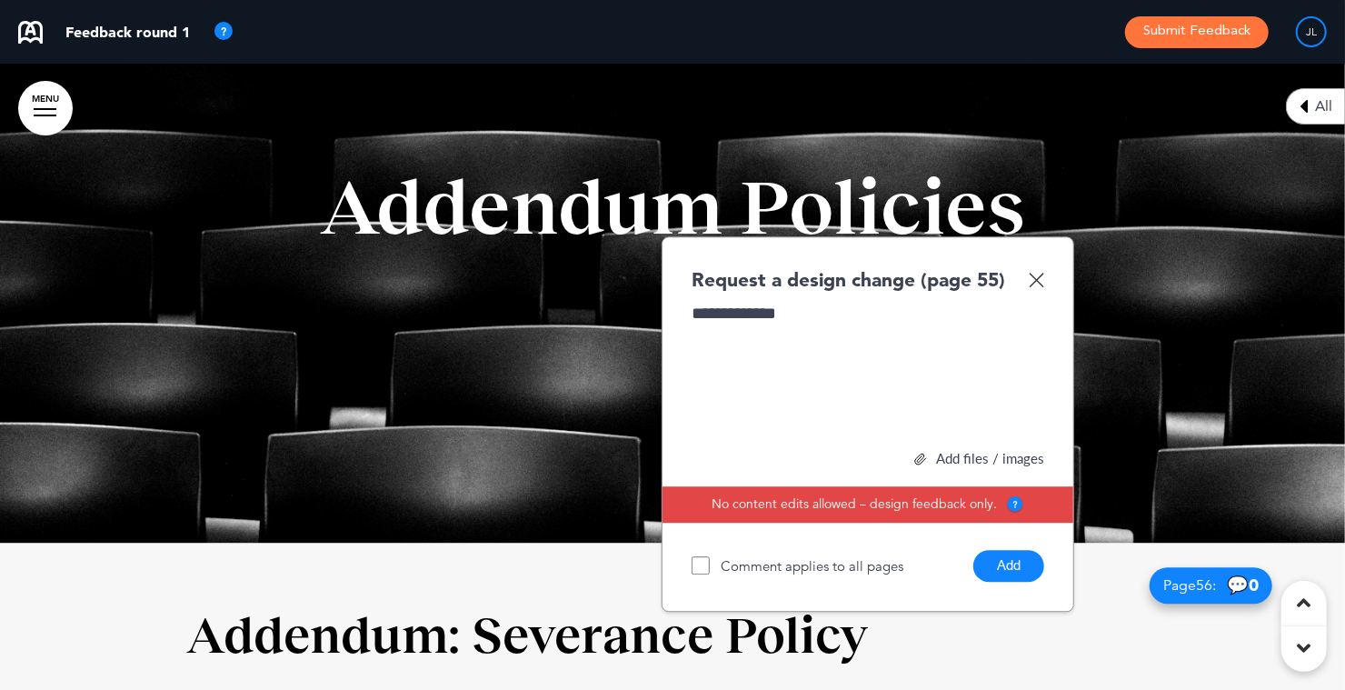
scroll to position [39550, 0]
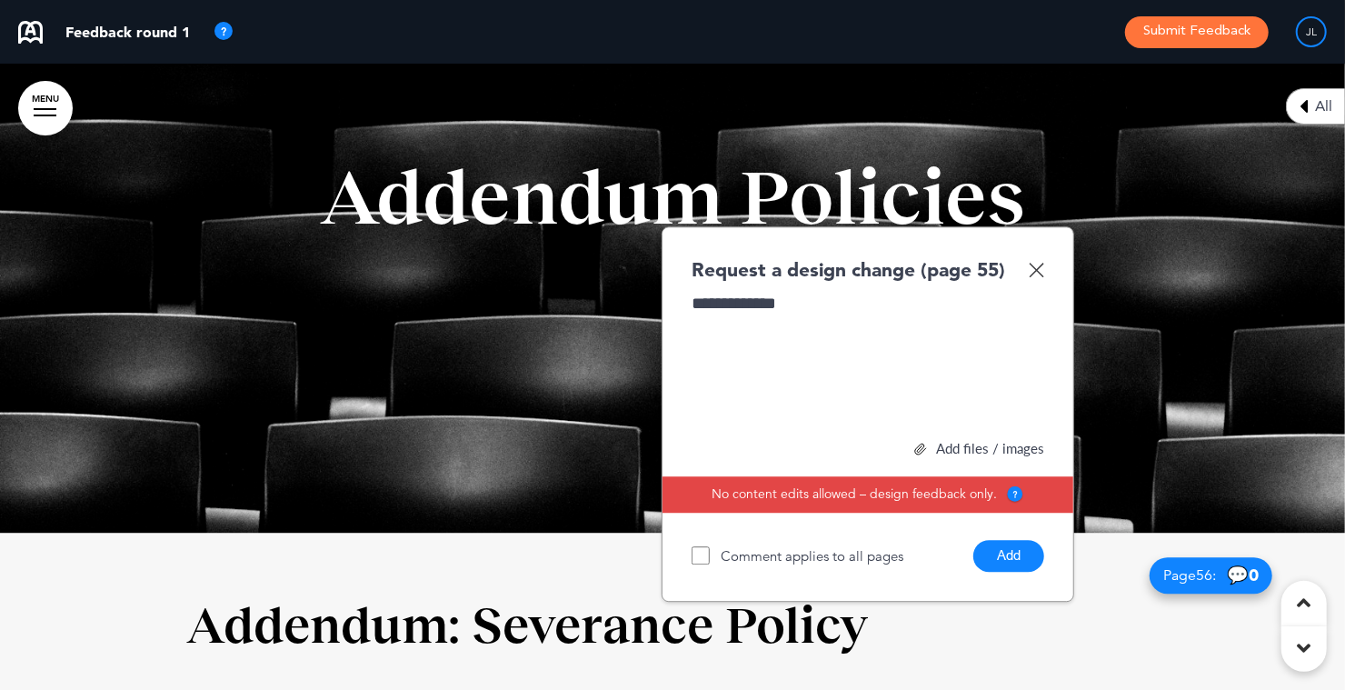
click at [1014, 572] on button "Add" at bounding box center [1008, 556] width 71 height 32
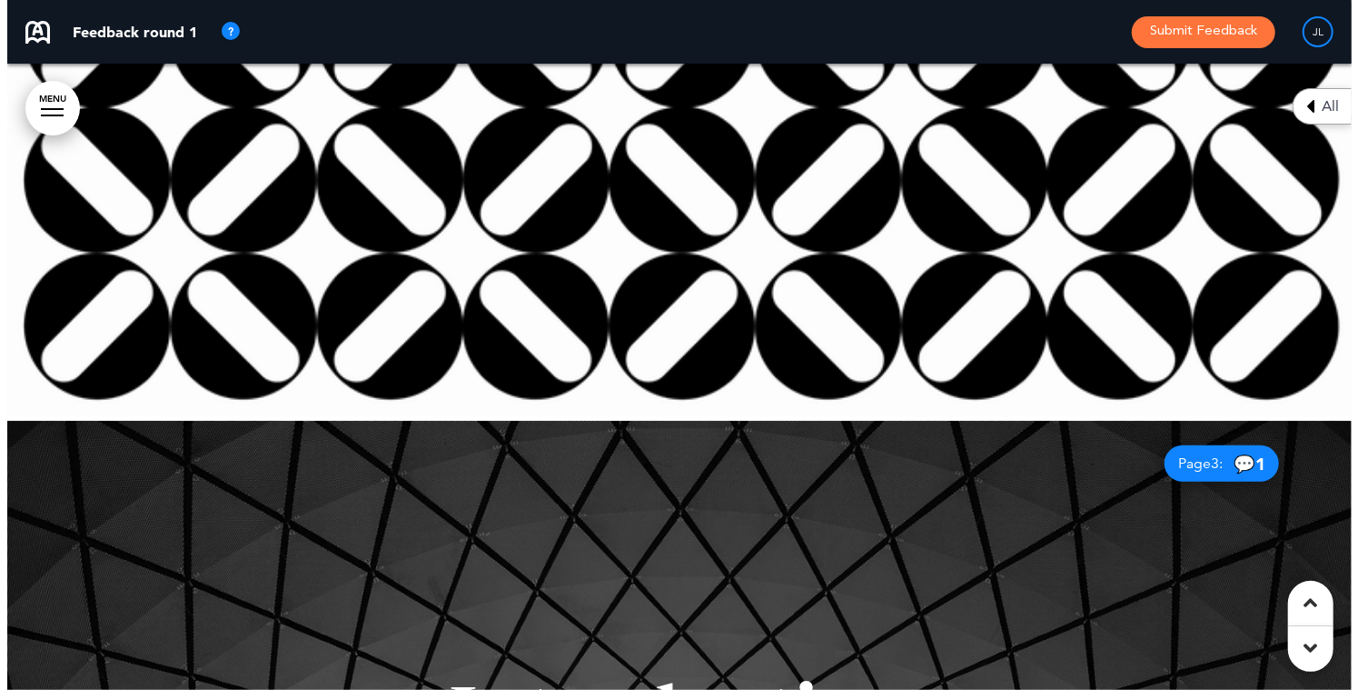
scroll to position [0, 0]
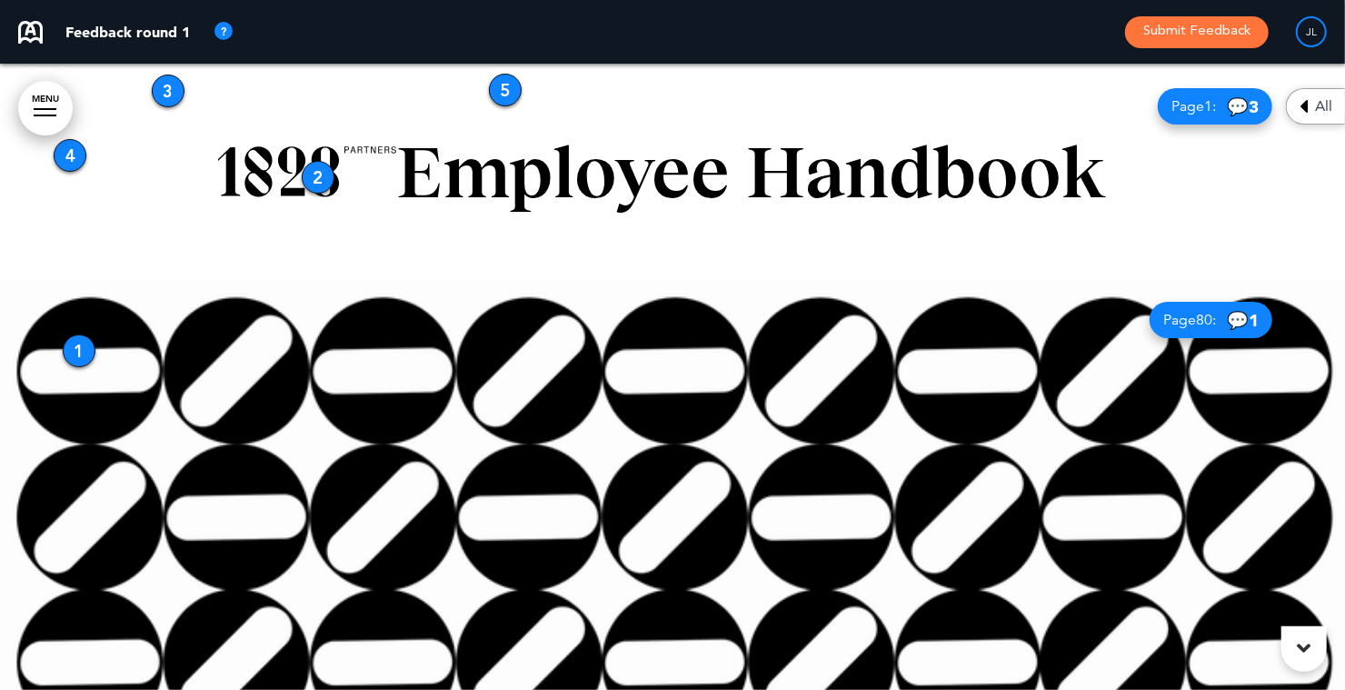
click at [1194, 35] on button "Submit Feedback" at bounding box center [1197, 32] width 144 height 32
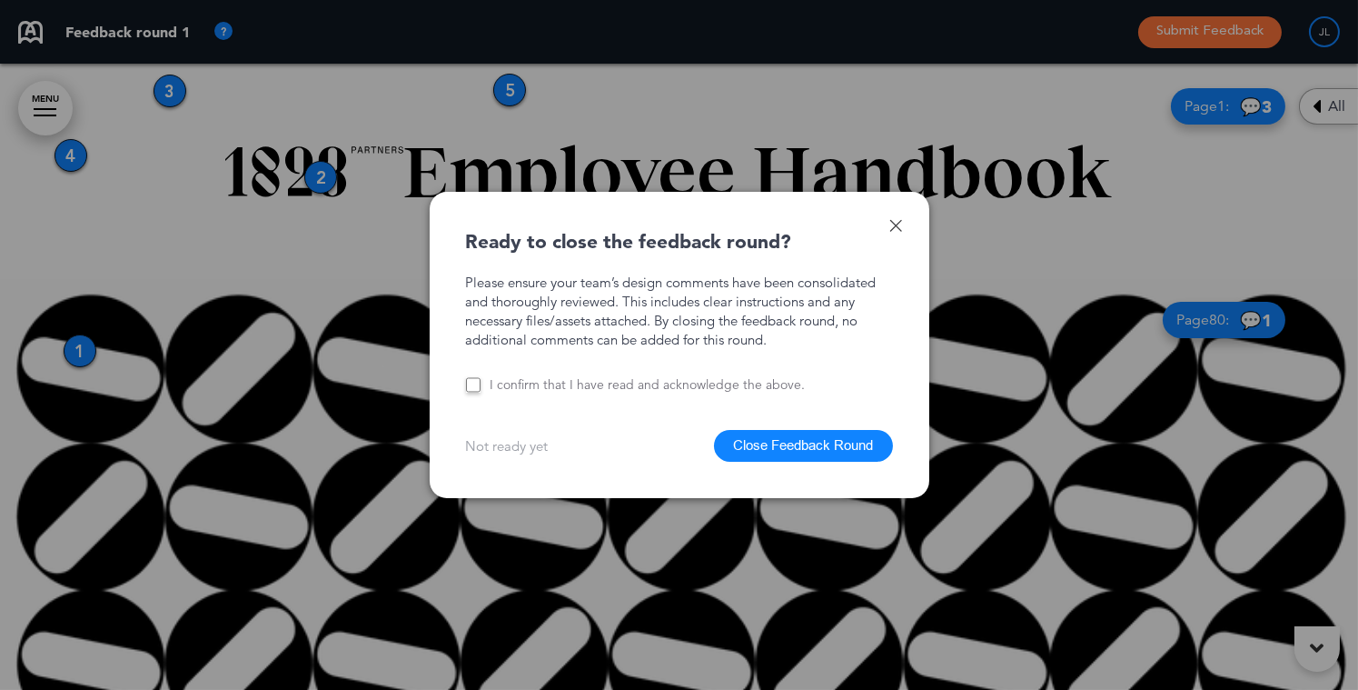
click at [802, 449] on button "Close Feedback Round" at bounding box center [803, 446] width 179 height 32
